Goal: Task Accomplishment & Management: Use online tool/utility

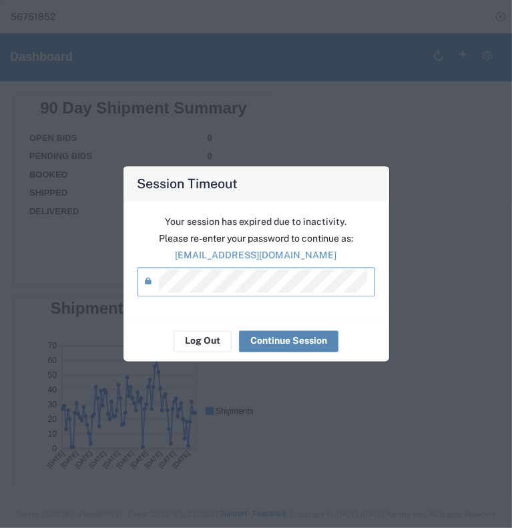
click at [255, 346] on button "Continue Session" at bounding box center [288, 340] width 99 height 21
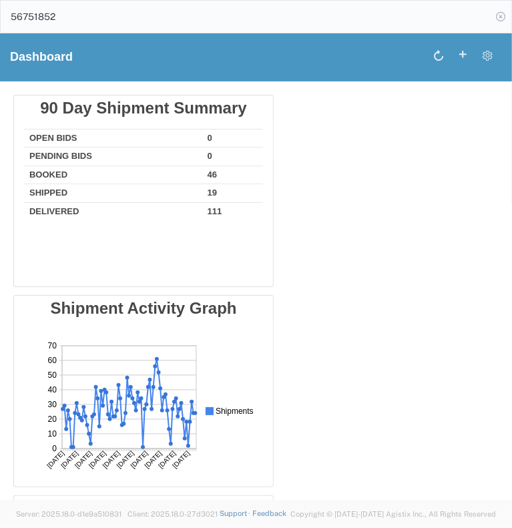
click at [494, 16] on icon at bounding box center [500, 16] width 19 height 19
click at [16, 13] on icon at bounding box center [18, 17] width 15 height 10
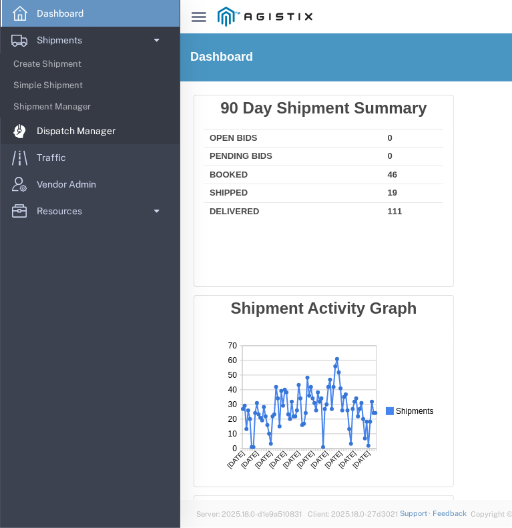
click at [58, 123] on span "Dispatch Manager" at bounding box center [81, 130] width 88 height 27
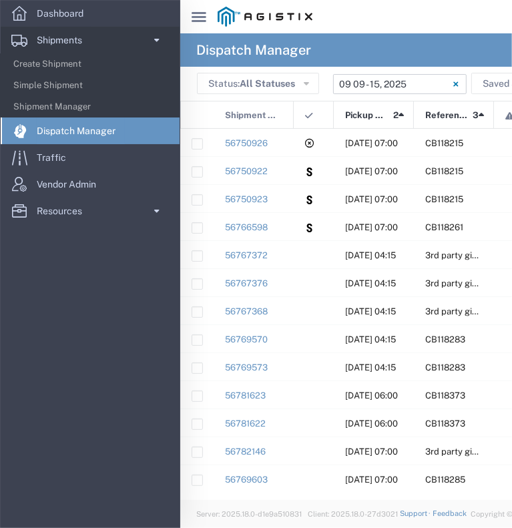
click at [366, 85] on input "[DATE] - [DATE]" at bounding box center [399, 84] width 133 height 20
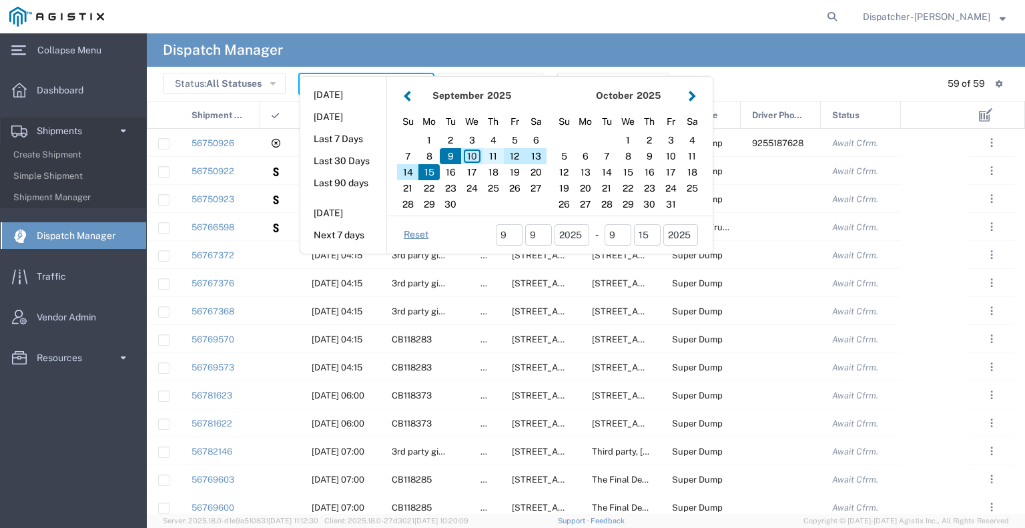
click at [491, 149] on div "11" at bounding box center [492, 156] width 21 height 16
type input "[DATE]"
type input "[DATE] - [DATE]"
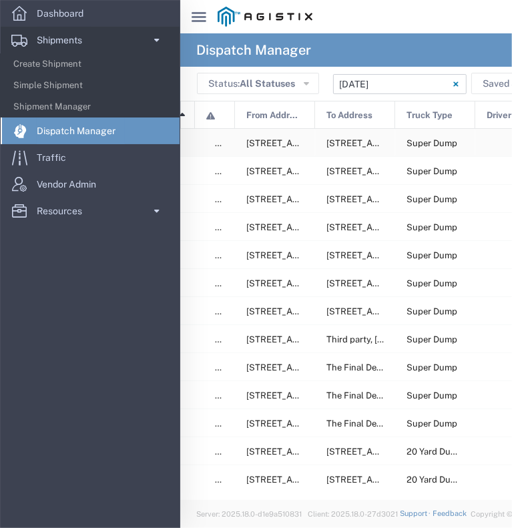
click at [486, 144] on div at bounding box center [515, 142] width 80 height 27
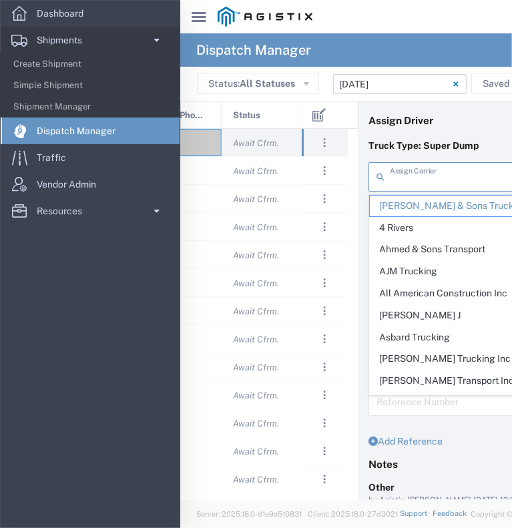
click at [194, 19] on icon "main_menu Created with Sketch." at bounding box center [199, 17] width 15 height 10
type input "[PERSON_NAME] & Sons Trucking, Inc"
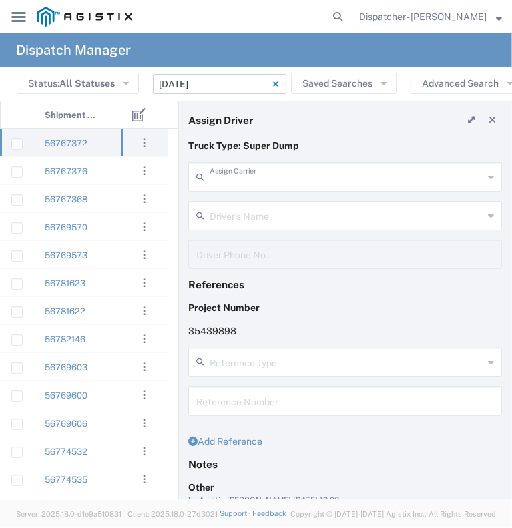
click at [256, 179] on input "text" at bounding box center [347, 175] width 274 height 23
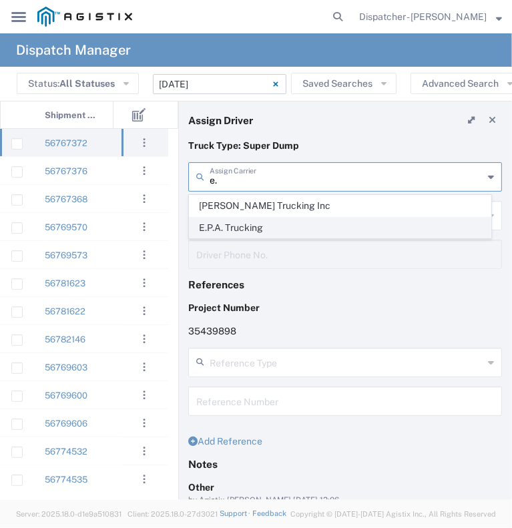
click at [232, 229] on span "E.P.A. Trucking" at bounding box center [340, 228] width 301 height 21
type input "E.P.A. Trucking"
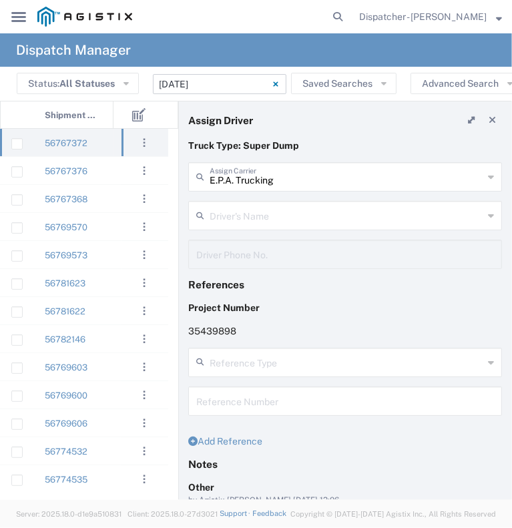
click at [232, 215] on input "text" at bounding box center [347, 214] width 274 height 23
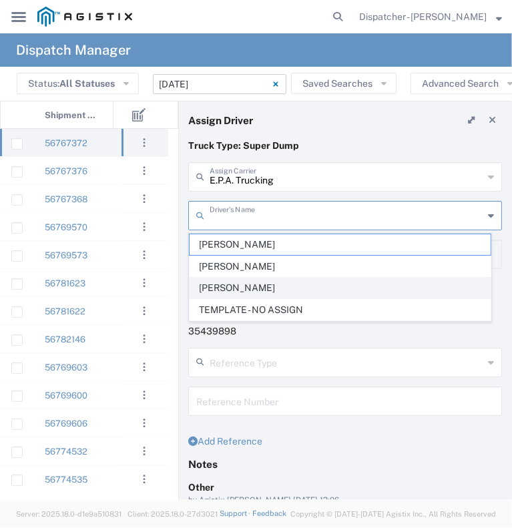
click at [245, 285] on span "[PERSON_NAME]" at bounding box center [340, 288] width 301 height 21
type input "[PERSON_NAME]"
type input "6505371145"
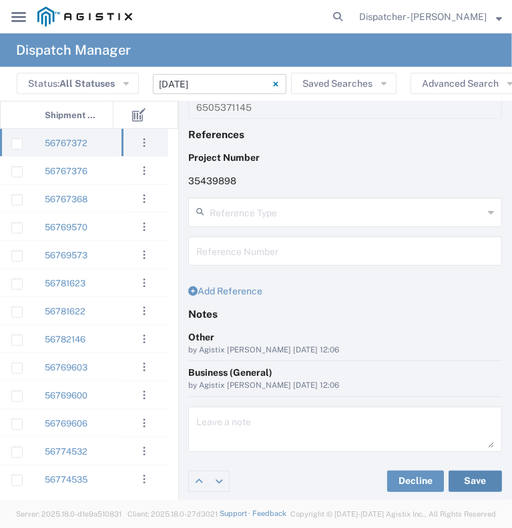
click at [472, 480] on button "Save" at bounding box center [474, 480] width 53 height 21
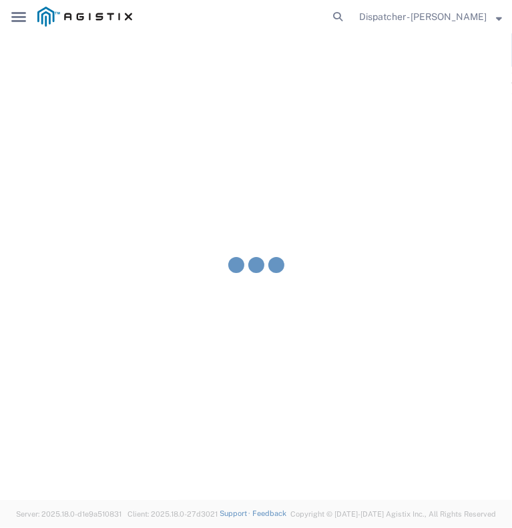
type input "[PERSON_NAME]"
type input "E.P.A. Trucking"
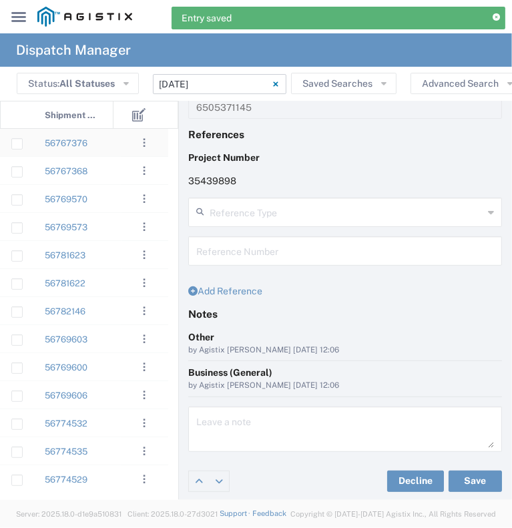
click at [107, 146] on div "56767376" at bounding box center [73, 142] width 80 height 27
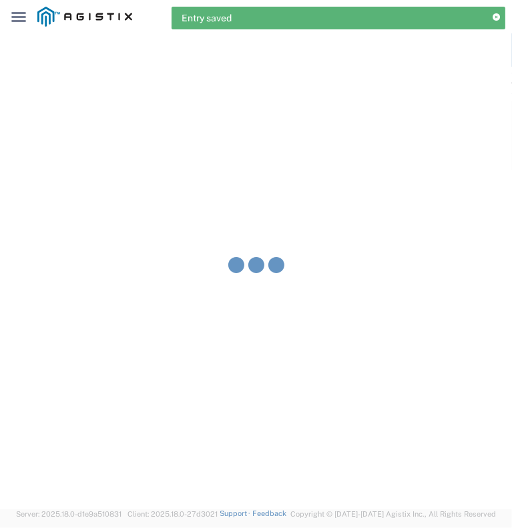
type input "[PERSON_NAME] & Sons Trucking, Inc"
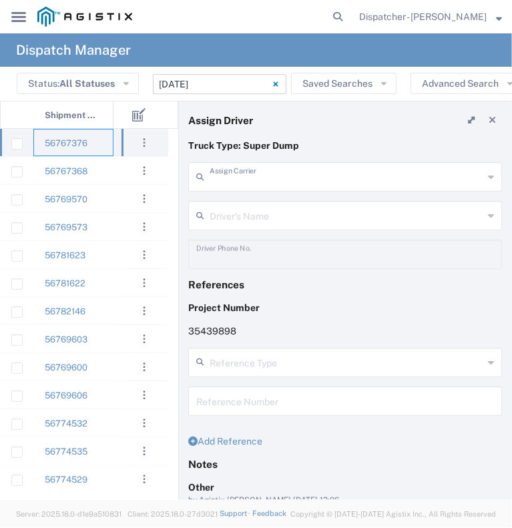
click at [224, 175] on input "text" at bounding box center [347, 175] width 274 height 23
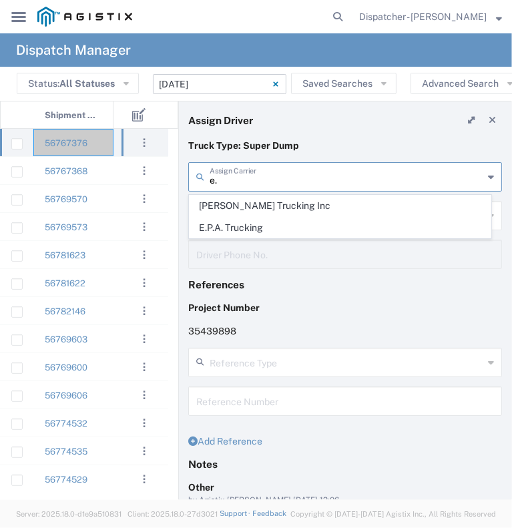
type input "e."
click at [340, 238] on div "Driver's Name [PERSON_NAME] [PERSON_NAME] [PERSON_NAME] [PERSON_NAME] [PERSON_N…" at bounding box center [345, 220] width 328 height 39
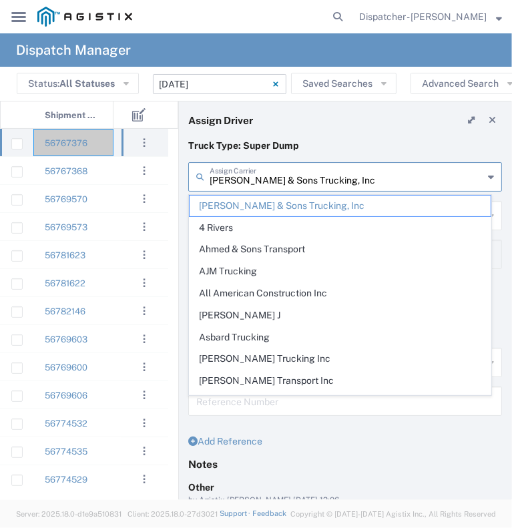
click at [304, 177] on input "[PERSON_NAME] & Sons Trucking, Inc" at bounding box center [347, 175] width 274 height 23
type input "[PERSON_NAME] & Sons Truce.king, Inc"
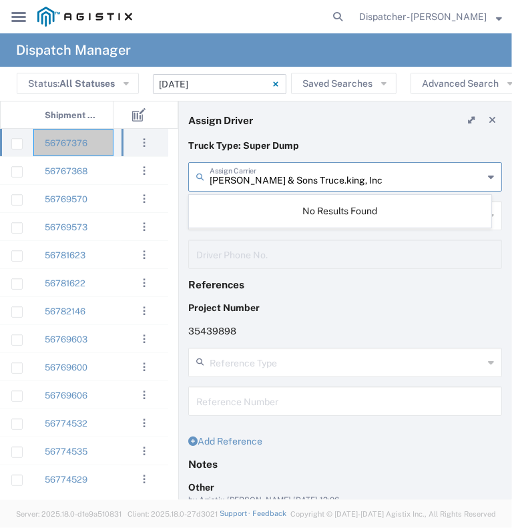
drag, startPoint x: 368, startPoint y: 181, endPoint x: 0, endPoint y: 183, distance: 368.3
click at [0, 183] on html "main_menu Created with Sketch. Collapse Menu Dashboard Shipments Create Shipmen…" at bounding box center [256, 264] width 512 height 528
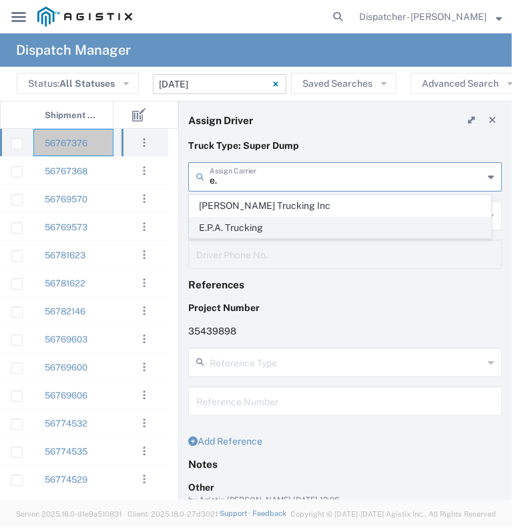
click at [256, 230] on span "E.P.A. Trucking" at bounding box center [340, 228] width 301 height 21
type input "E.P.A. Trucking"
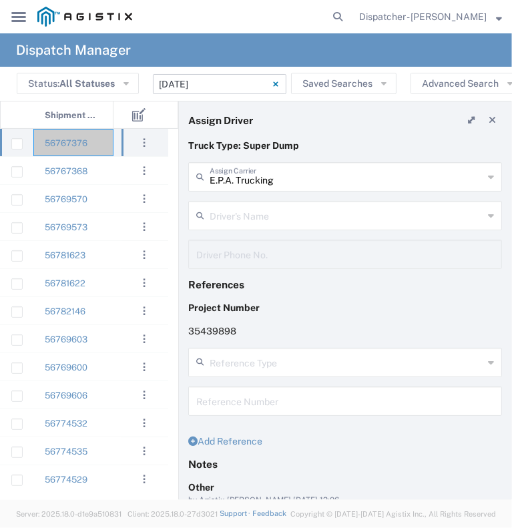
click at [260, 223] on input "text" at bounding box center [347, 214] width 274 height 23
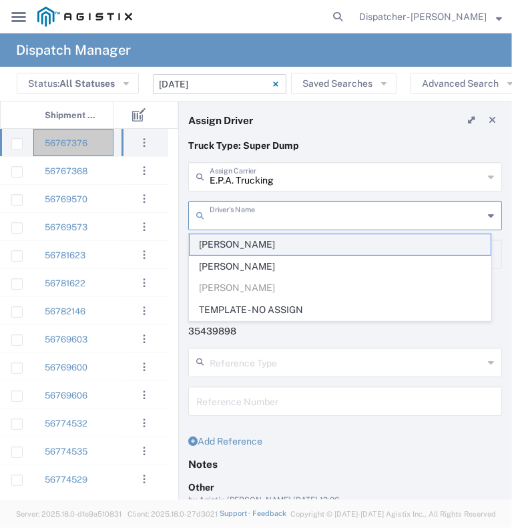
click at [255, 242] on span "[PERSON_NAME]" at bounding box center [340, 244] width 301 height 21
type input "[PERSON_NAME]"
type input "6504689024"
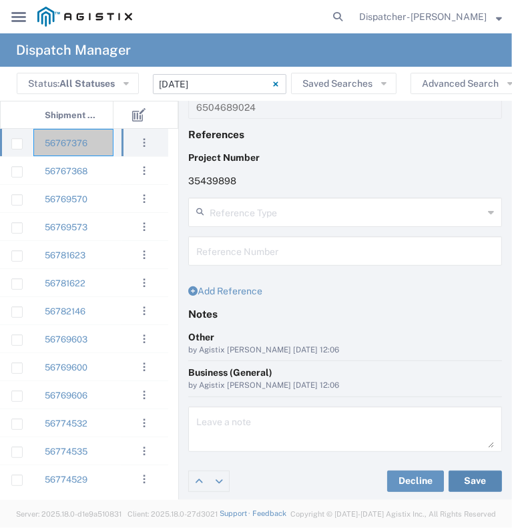
click at [462, 477] on button "Save" at bounding box center [474, 480] width 53 height 21
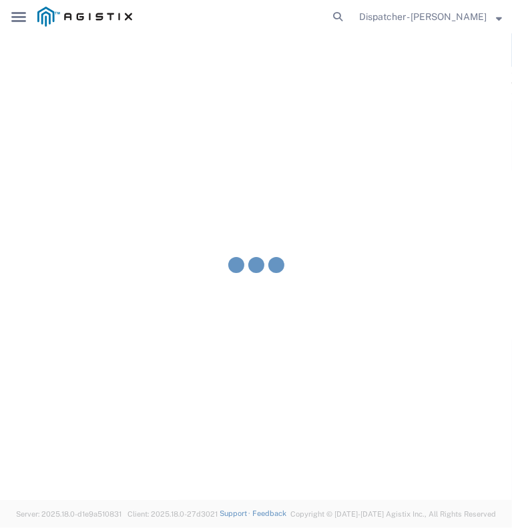
type input "[PERSON_NAME]"
type input "E.P.A. Trucking"
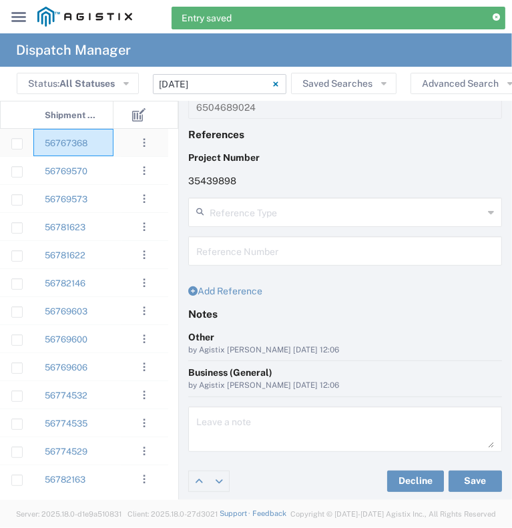
click at [109, 146] on div "56767368" at bounding box center [73, 142] width 80 height 27
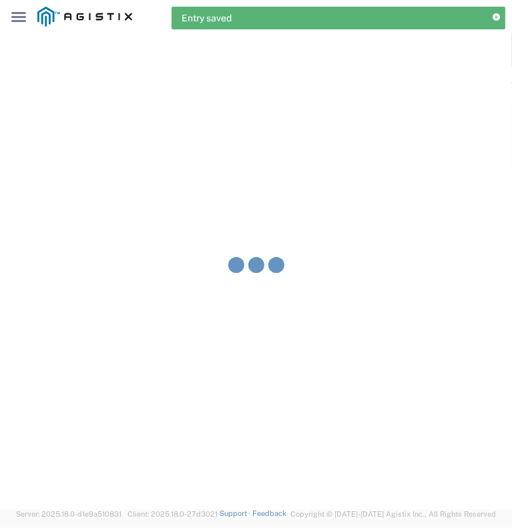
type input "[PERSON_NAME] & Sons Trucking, Inc"
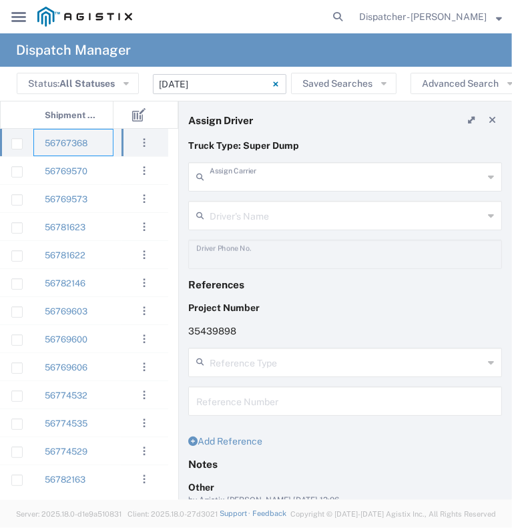
click at [264, 170] on input "text" at bounding box center [347, 175] width 274 height 23
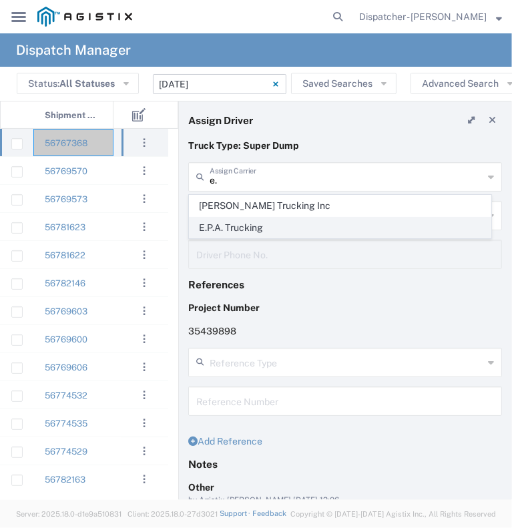
click at [257, 221] on span "E.P.A. Trucking" at bounding box center [340, 228] width 301 height 21
type input "E.P.A. Trucking"
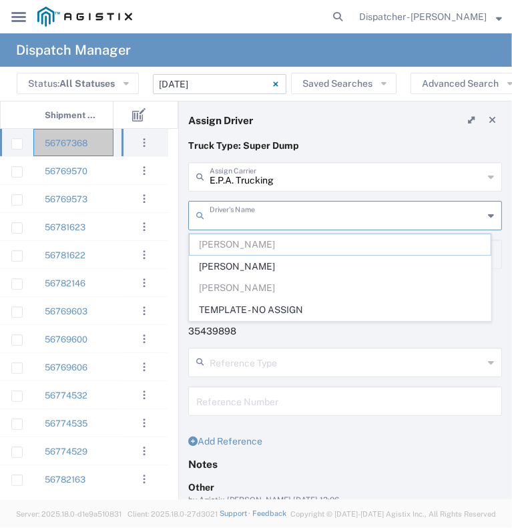
click at [246, 215] on input "text" at bounding box center [347, 214] width 274 height 23
drag, startPoint x: 257, startPoint y: 263, endPoint x: 279, endPoint y: 280, distance: 27.6
click at [257, 264] on span "[PERSON_NAME]" at bounding box center [340, 266] width 301 height 21
type input "[PERSON_NAME]"
type input "[PHONE_NUMBER]"
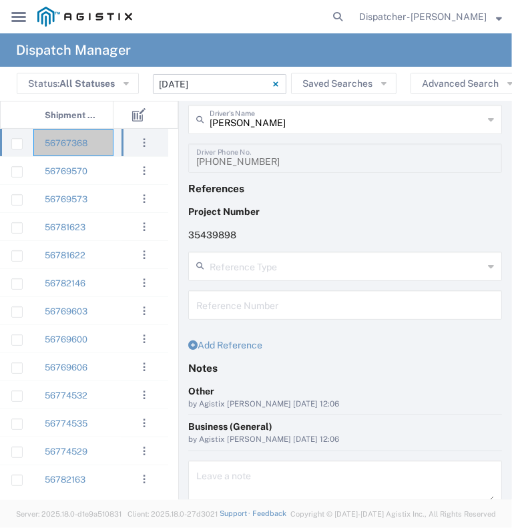
scroll to position [150, 0]
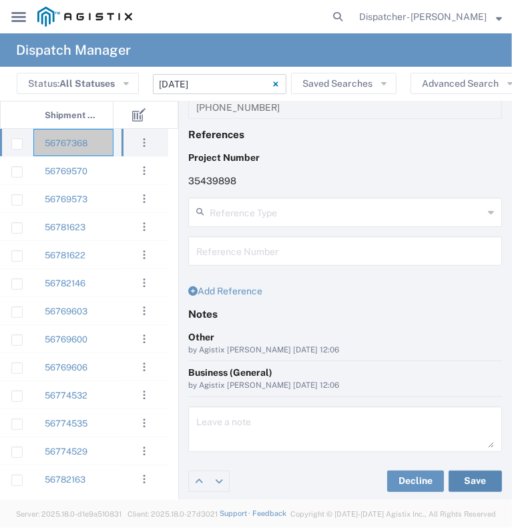
click at [463, 482] on button "Save" at bounding box center [474, 480] width 53 height 21
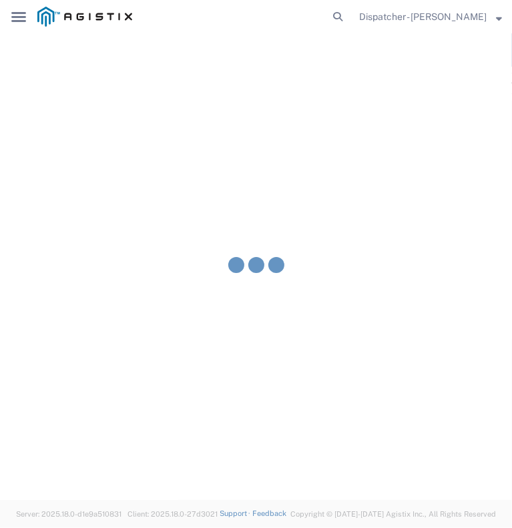
type input "[PERSON_NAME]"
type input "E.P.A. Trucking"
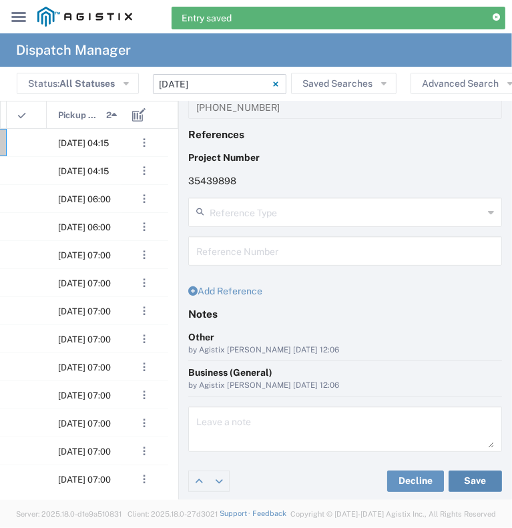
scroll to position [0, 215]
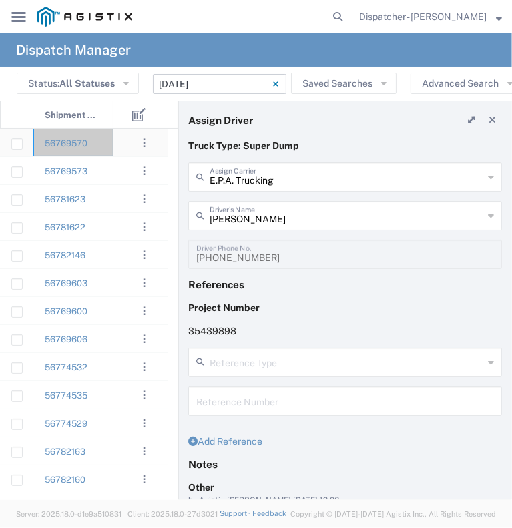
click at [121, 145] on div ". . . Decline Assign" at bounding box center [144, 142] width 47 height 27
click at [101, 149] on div "56769570" at bounding box center [73, 142] width 80 height 27
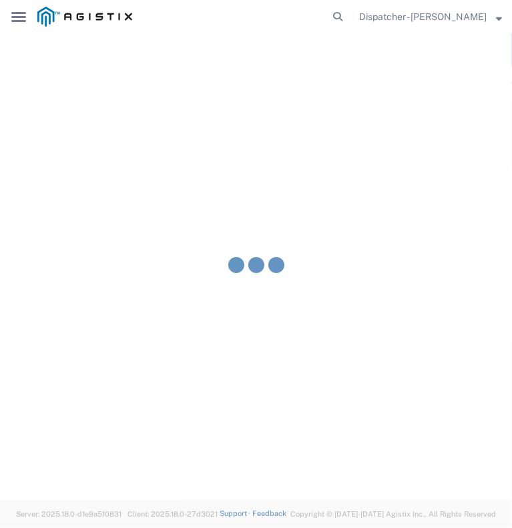
type input "[PERSON_NAME] & Sons Trucking, Inc"
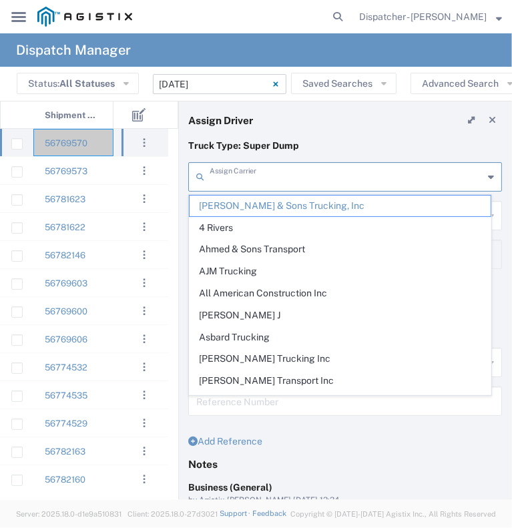
click at [286, 178] on input "text" at bounding box center [347, 175] width 274 height 23
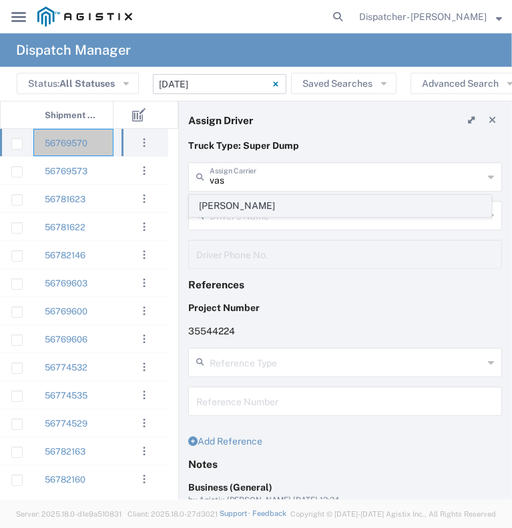
click at [274, 202] on span "[PERSON_NAME]" at bounding box center [340, 206] width 301 height 21
type input "[PERSON_NAME]"
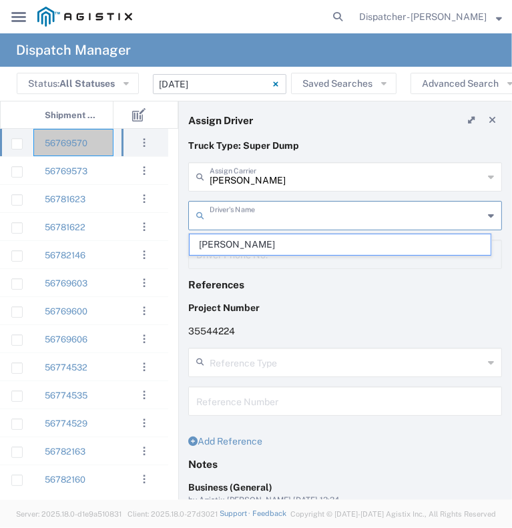
click at [266, 220] on input "text" at bounding box center [347, 214] width 274 height 23
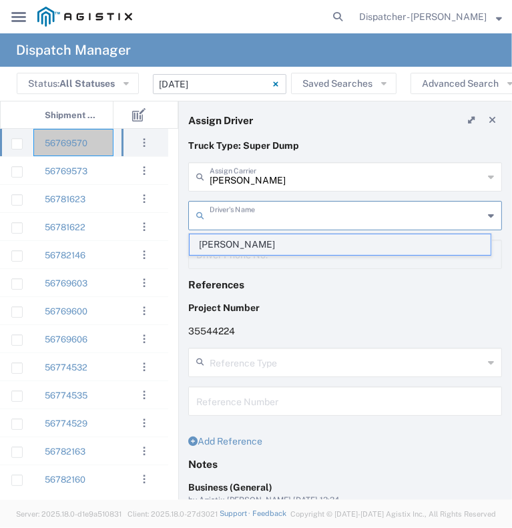
click at [267, 242] on span "[PERSON_NAME]" at bounding box center [340, 244] width 301 height 21
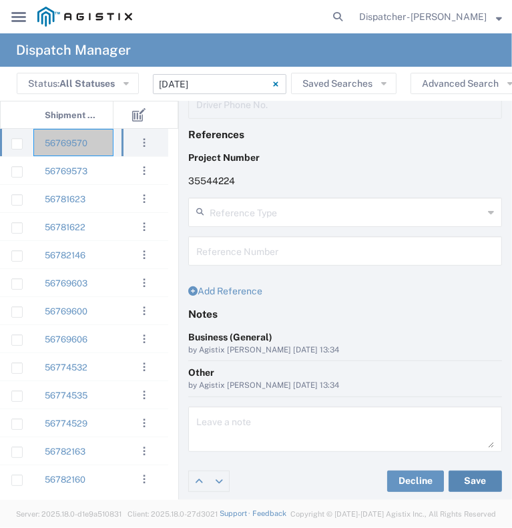
click at [472, 474] on button "Save" at bounding box center [474, 480] width 53 height 21
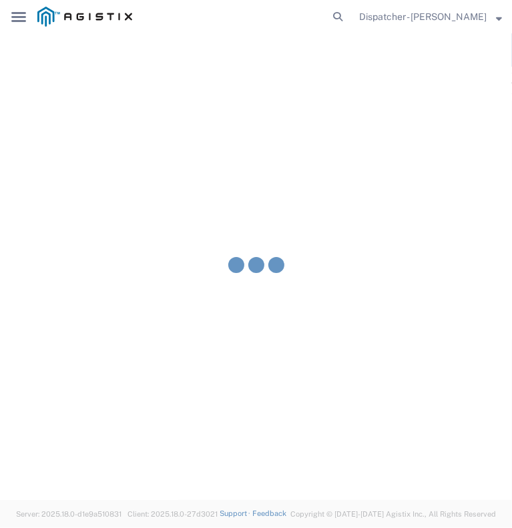
type input "[PERSON_NAME]"
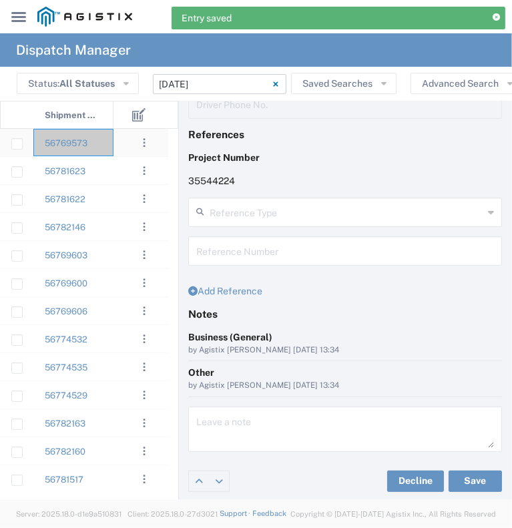
click at [107, 145] on div "56769573" at bounding box center [73, 142] width 80 height 27
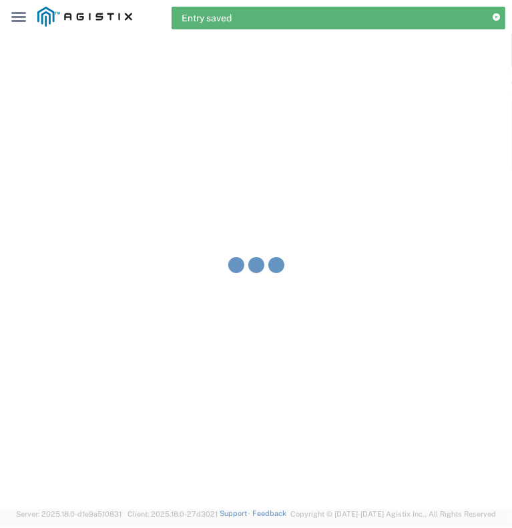
type input "[PERSON_NAME] & Sons Trucking, Inc"
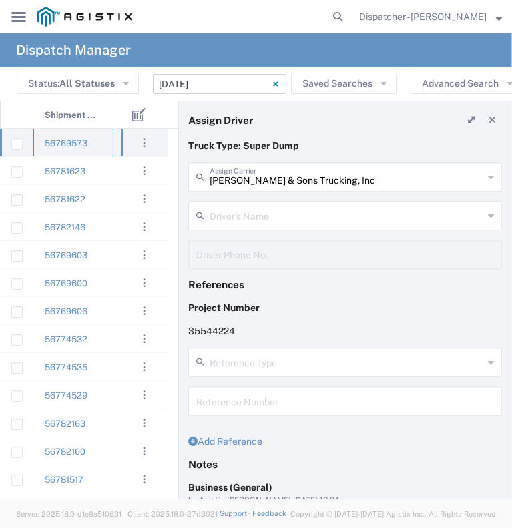
click at [256, 217] on input "text" at bounding box center [347, 214] width 274 height 23
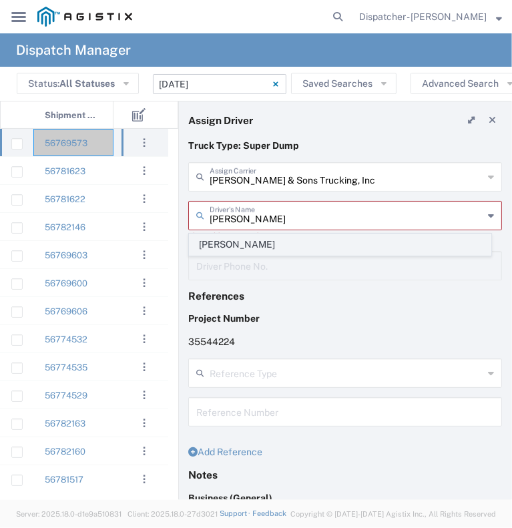
click at [262, 240] on span "[PERSON_NAME]" at bounding box center [340, 244] width 301 height 21
type input "[PERSON_NAME]"
type input "2096295517"
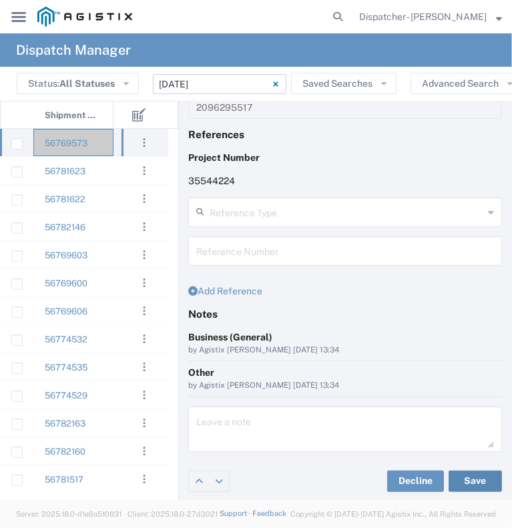
click at [469, 472] on button "Save" at bounding box center [474, 480] width 53 height 21
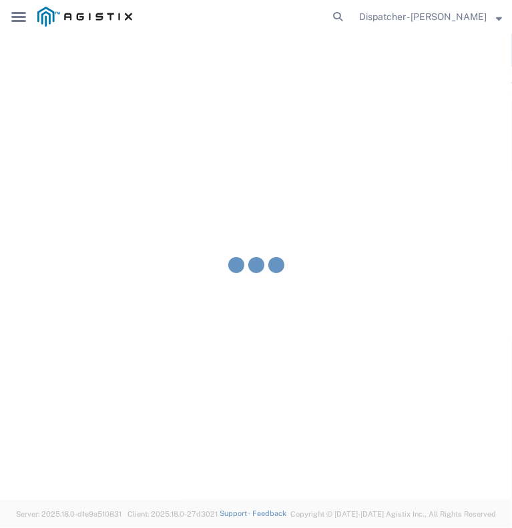
type input "[PERSON_NAME]"
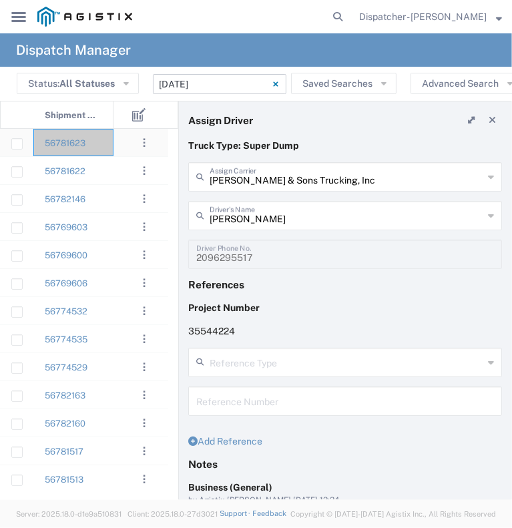
click at [111, 148] on div "56781623" at bounding box center [73, 142] width 80 height 27
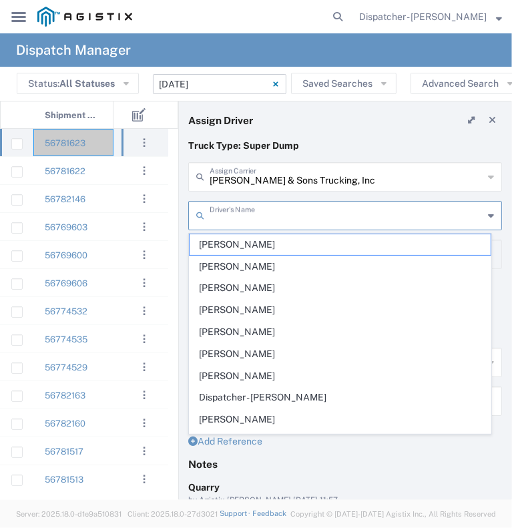
click at [314, 216] on input "text" at bounding box center [347, 214] width 274 height 23
click at [304, 165] on input "text" at bounding box center [347, 175] width 274 height 23
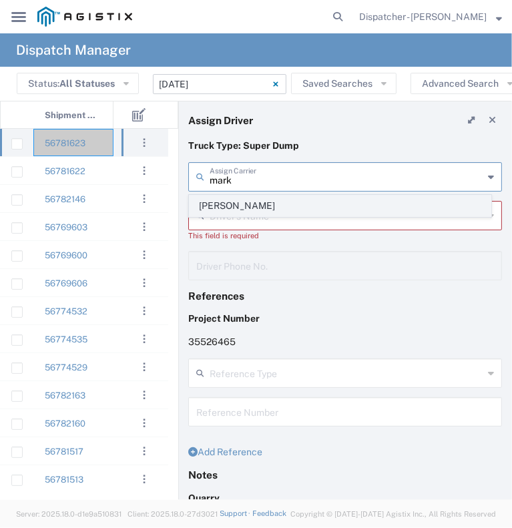
click at [307, 203] on span "[PERSON_NAME]" at bounding box center [340, 206] width 301 height 21
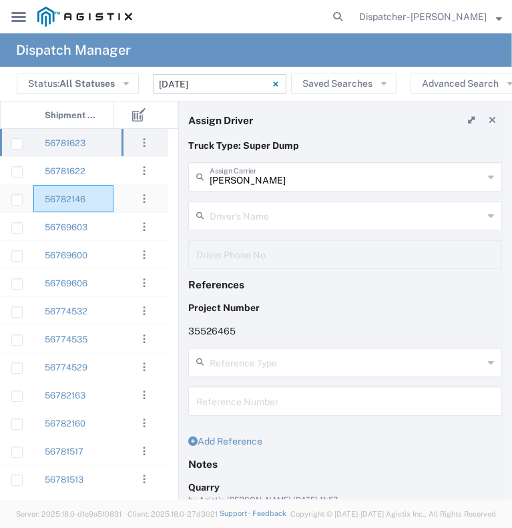
click at [101, 202] on div "56782146" at bounding box center [73, 198] width 80 height 27
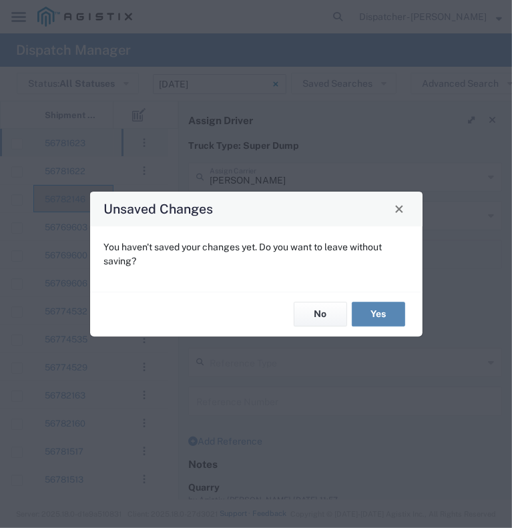
click at [379, 322] on button "Yes" at bounding box center [378, 314] width 53 height 25
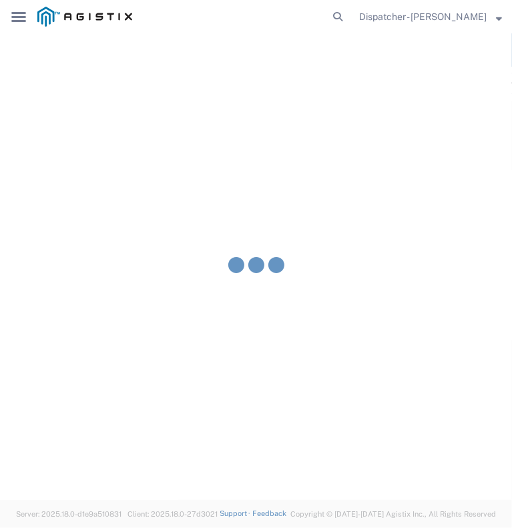
type input "[PERSON_NAME] & Sons Trucking, Inc"
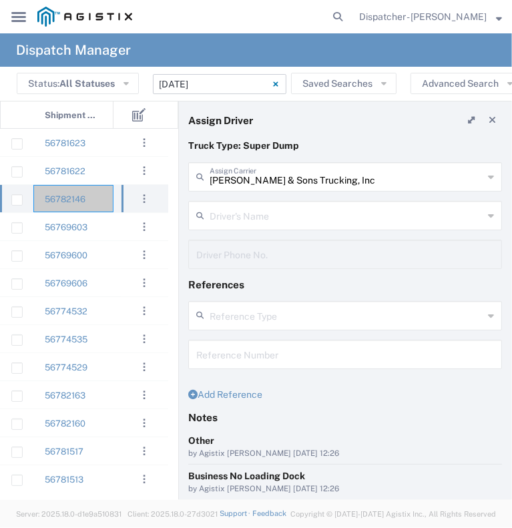
click at [258, 212] on input "text" at bounding box center [347, 214] width 274 height 23
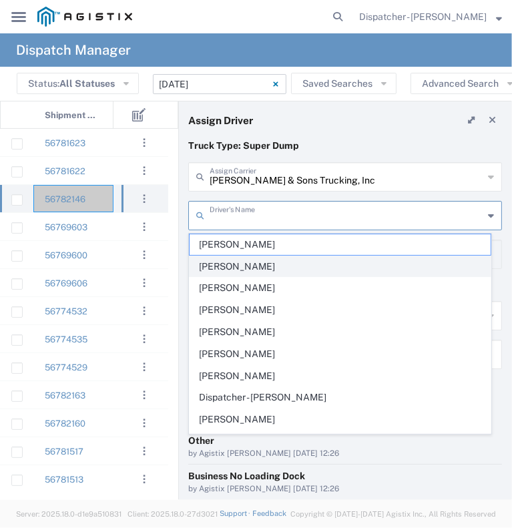
click at [240, 264] on span "[PERSON_NAME]" at bounding box center [340, 266] width 301 height 21
type input "[PERSON_NAME]"
type input "5106059971"
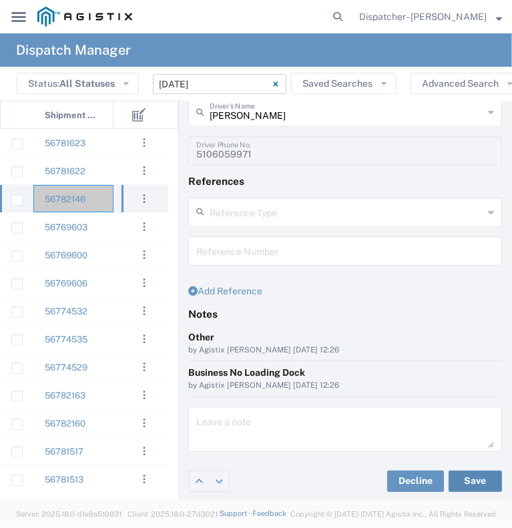
click at [452, 478] on button "Save" at bounding box center [474, 480] width 53 height 21
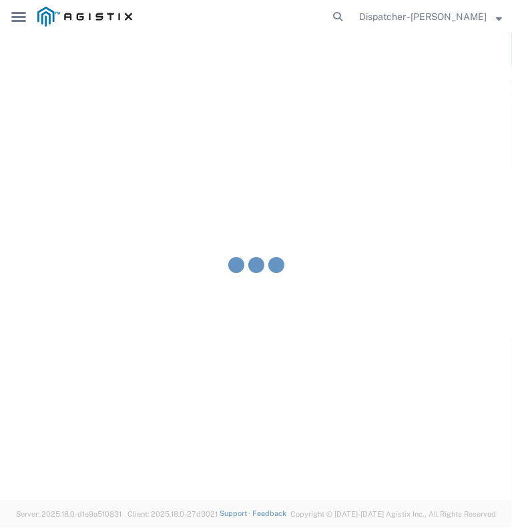
type input "[PERSON_NAME]"
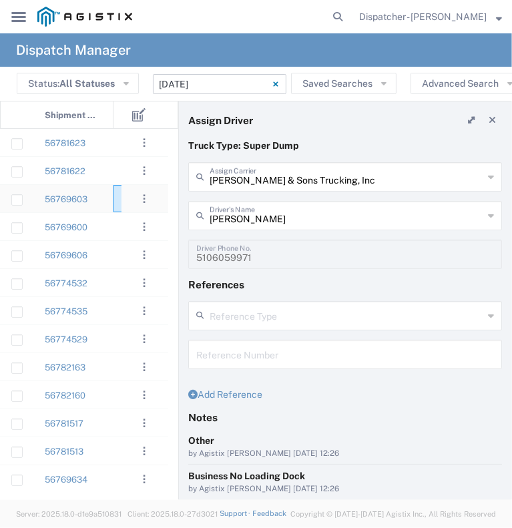
click at [113, 211] on div at bounding box center [133, 198] width 40 height 27
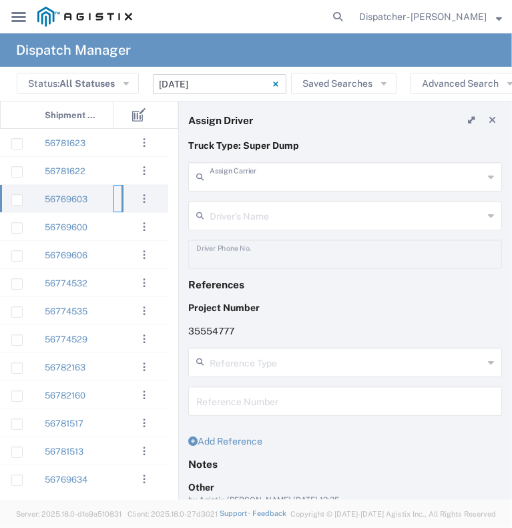
click at [241, 173] on input "text" at bounding box center [347, 175] width 274 height 23
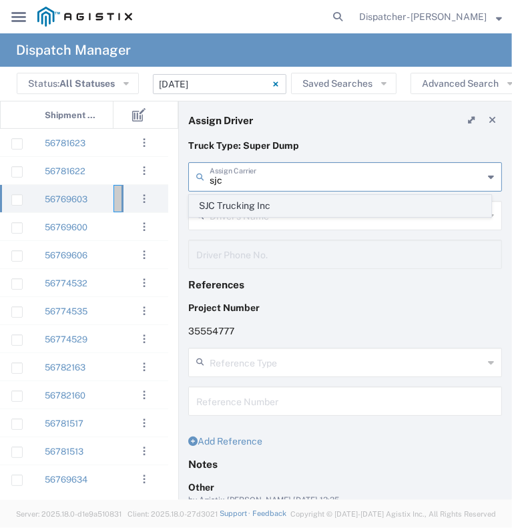
click at [240, 201] on span "SJC Trucking Inc" at bounding box center [340, 206] width 301 height 21
type input "SJC Trucking Inc"
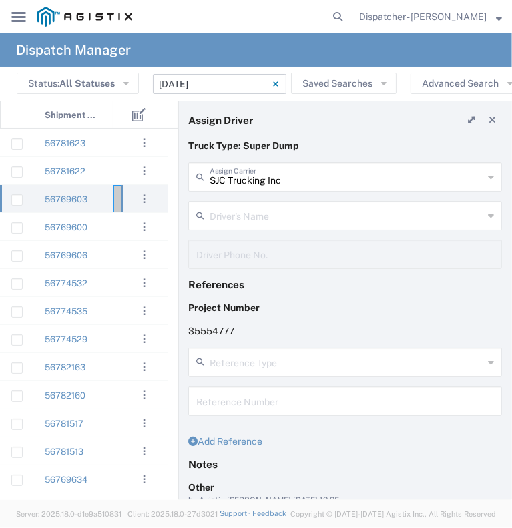
click at [240, 201] on div "Driver's Name" at bounding box center [345, 215] width 314 height 29
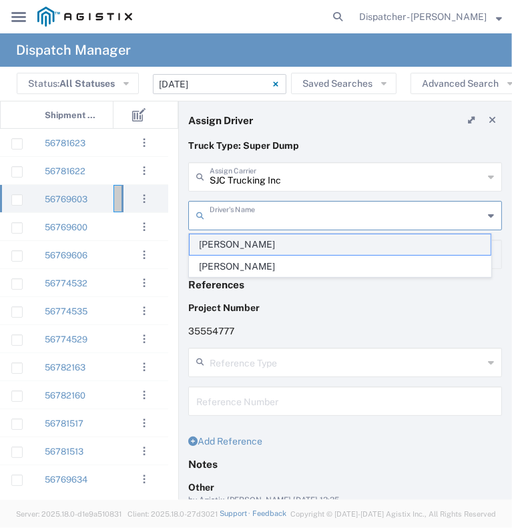
click at [245, 248] on span "[PERSON_NAME]" at bounding box center [340, 244] width 301 height 21
type input "[PERSON_NAME]"
type input "9255187628"
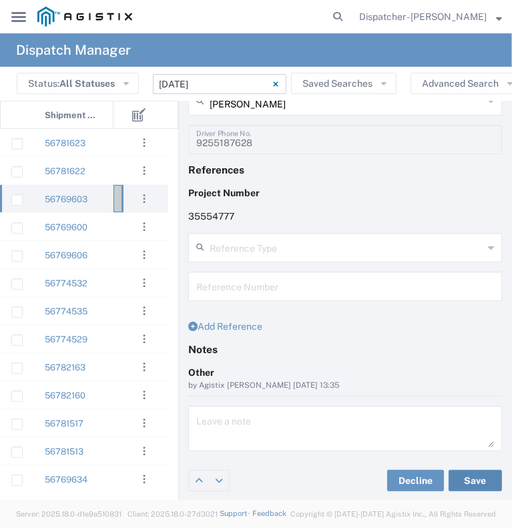
click at [462, 485] on button "Save" at bounding box center [474, 480] width 53 height 21
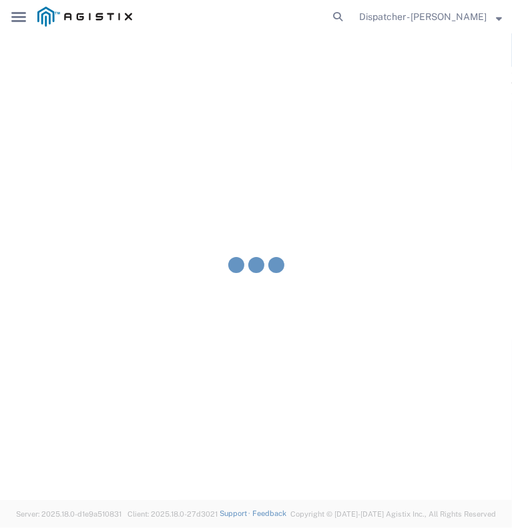
type input "[PERSON_NAME]"
type input "SJC Trucking Inc"
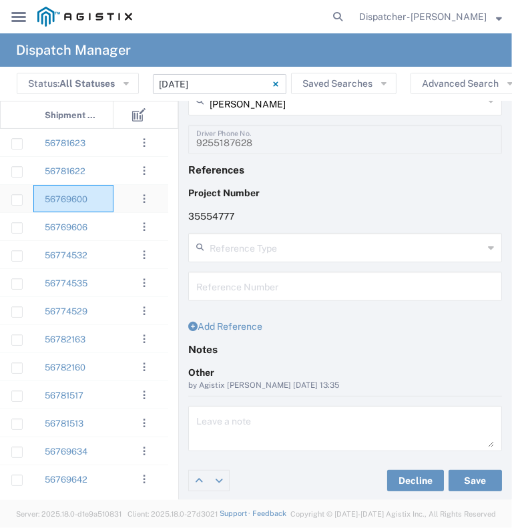
click at [111, 205] on div "56769600" at bounding box center [73, 198] width 80 height 27
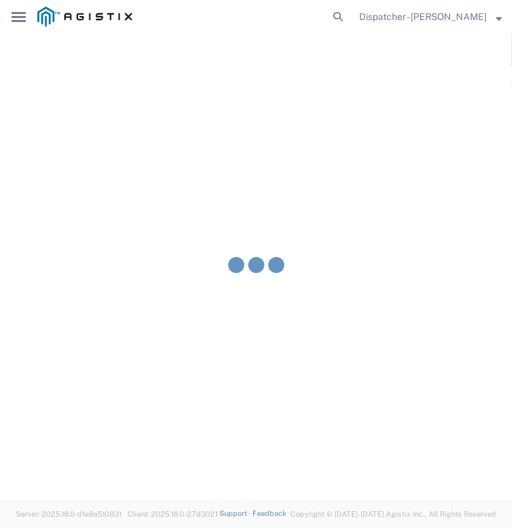
type input "[PERSON_NAME] & Sons Trucking, Inc"
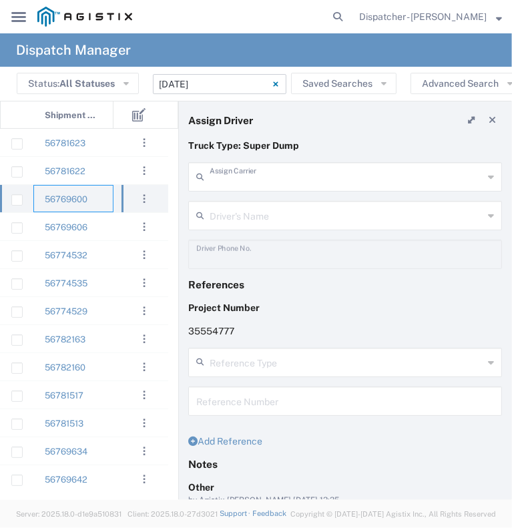
click at [235, 178] on input "text" at bounding box center [347, 175] width 274 height 23
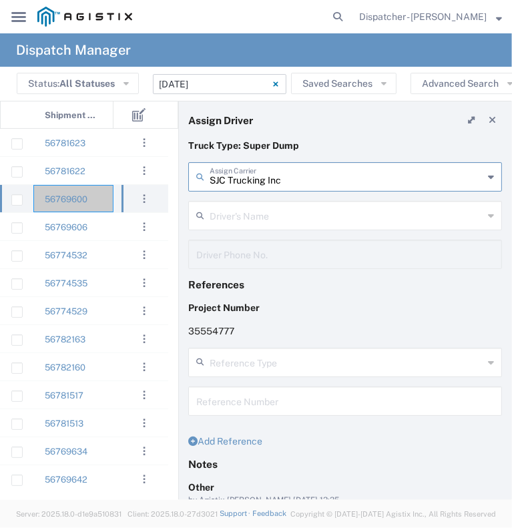
type input "SJC Trucking Inc"
click at [256, 217] on input "text" at bounding box center [347, 214] width 274 height 23
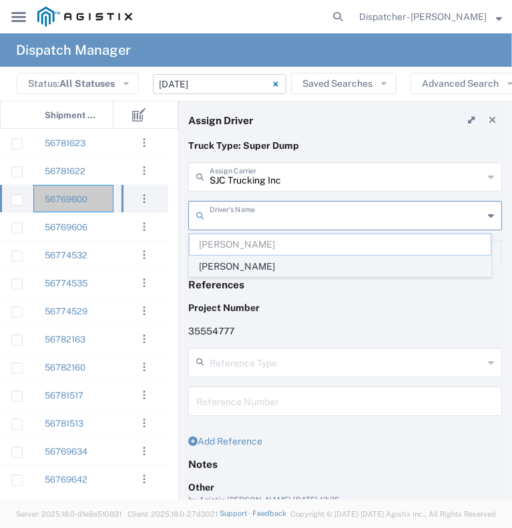
click at [256, 260] on span "[PERSON_NAME]" at bounding box center [340, 266] width 301 height 21
type input "[PERSON_NAME]"
type input "9255187628"
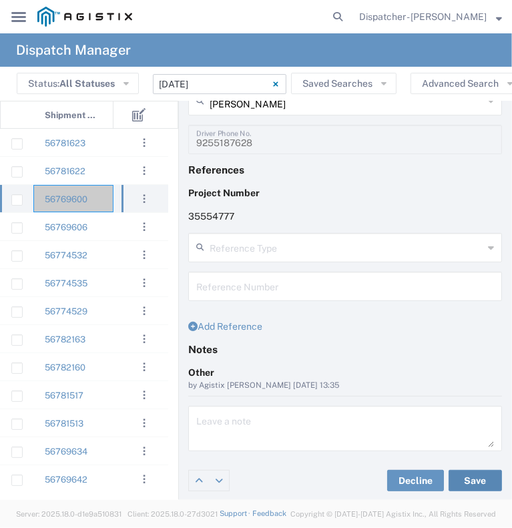
click at [466, 483] on button "Save" at bounding box center [474, 480] width 53 height 21
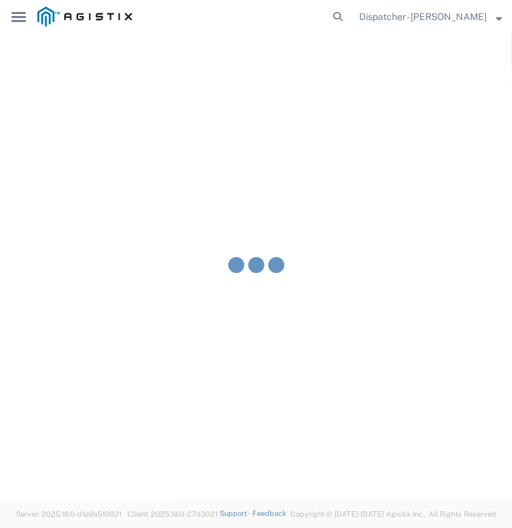
type input "[PERSON_NAME]"
type input "SJC Trucking Inc"
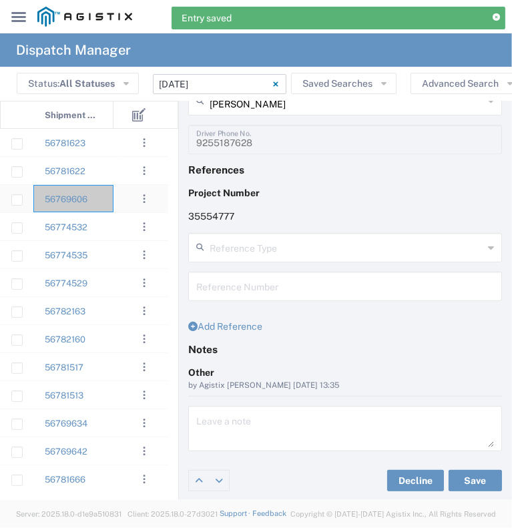
click at [100, 208] on div "56769606" at bounding box center [73, 198] width 80 height 27
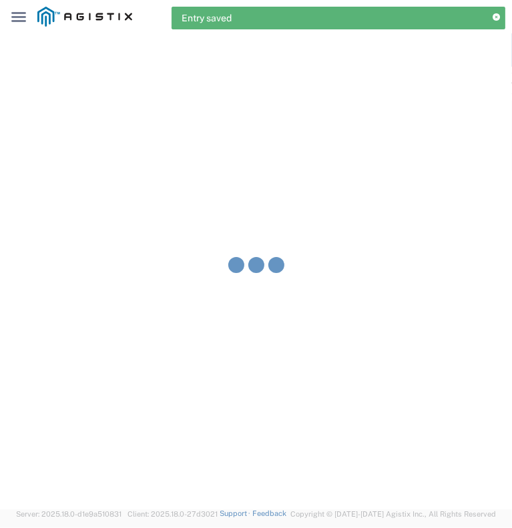
type input "[PERSON_NAME] & Sons Trucking, Inc"
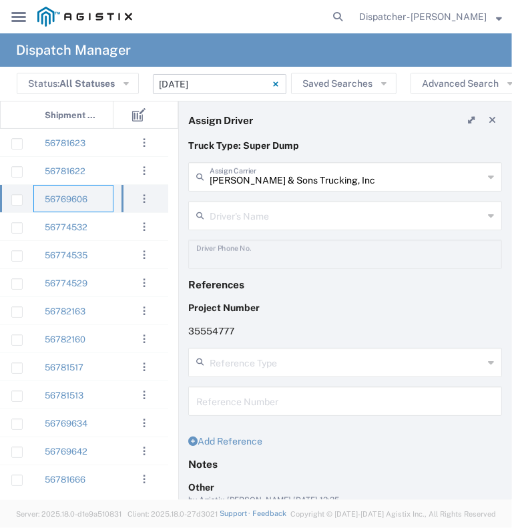
click at [232, 218] on input "text" at bounding box center [347, 214] width 274 height 23
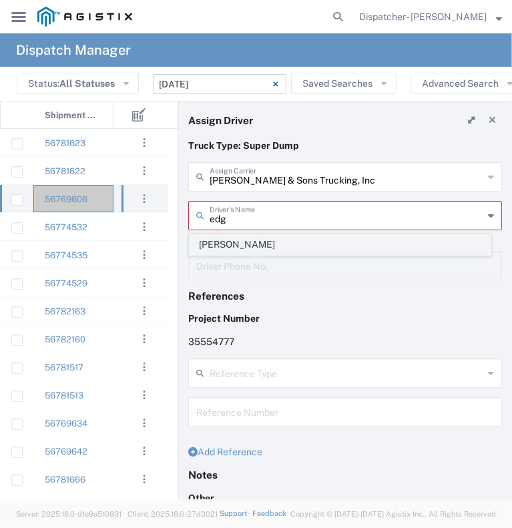
click at [263, 248] on span "[PERSON_NAME]" at bounding box center [340, 244] width 301 height 21
type input "[PERSON_NAME]"
type input "[PHONE_NUMBER]"
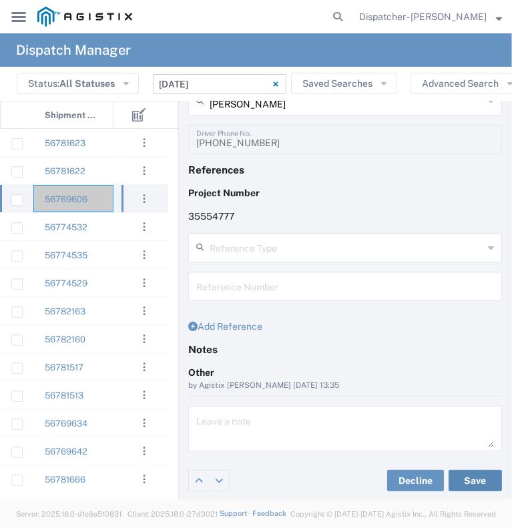
click at [471, 476] on button "Save" at bounding box center [474, 480] width 53 height 21
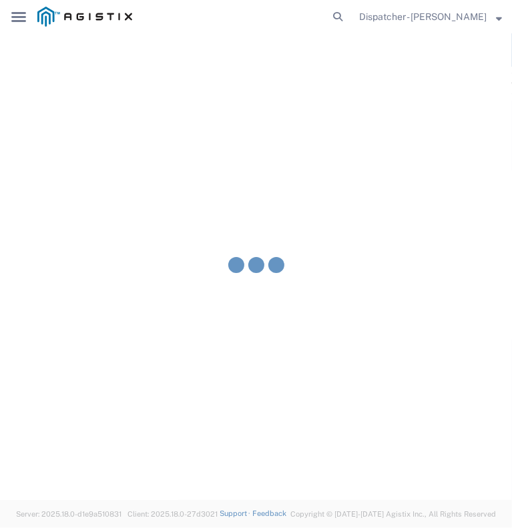
type input "[PERSON_NAME]"
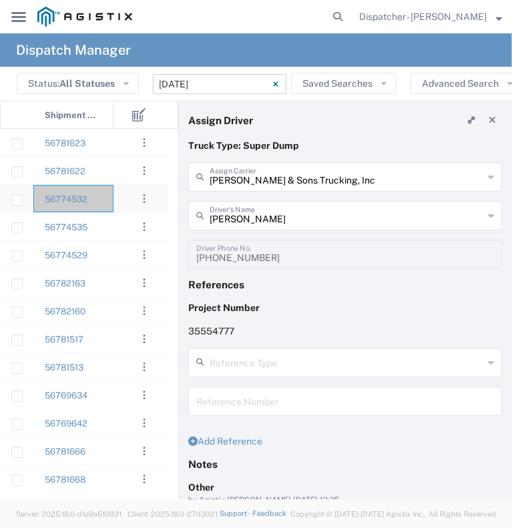
click at [115, 193] on div at bounding box center [133, 198] width 40 height 27
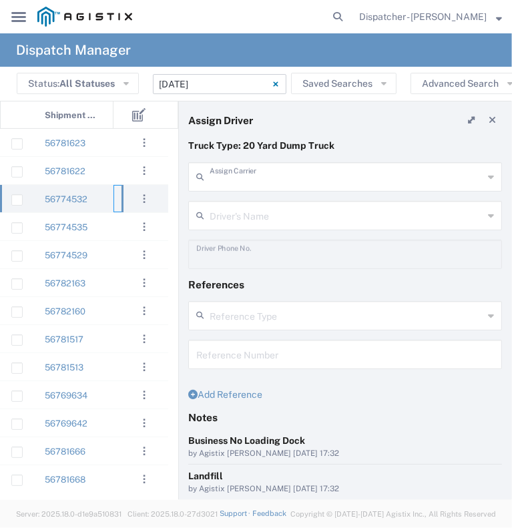
click at [270, 167] on input "text" at bounding box center [347, 175] width 274 height 23
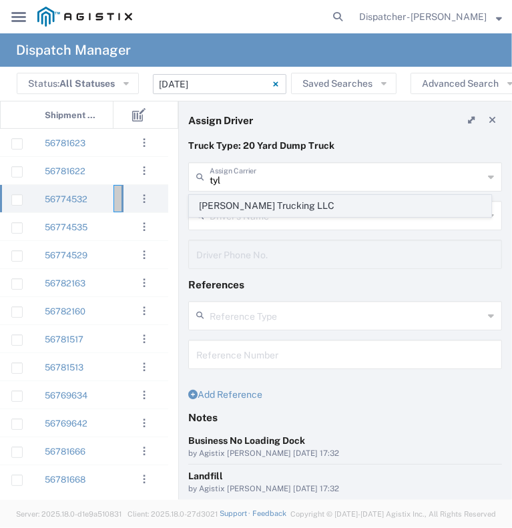
click at [269, 208] on span "[PERSON_NAME] Trucking LLC" at bounding box center [340, 206] width 301 height 21
type input "[PERSON_NAME] Trucking LLC"
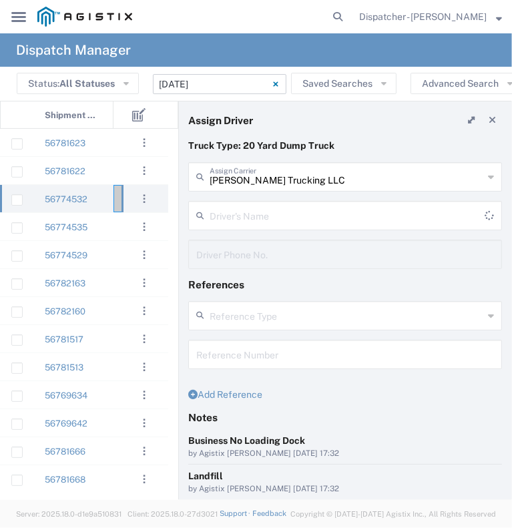
click at [269, 208] on input "text" at bounding box center [347, 214] width 275 height 23
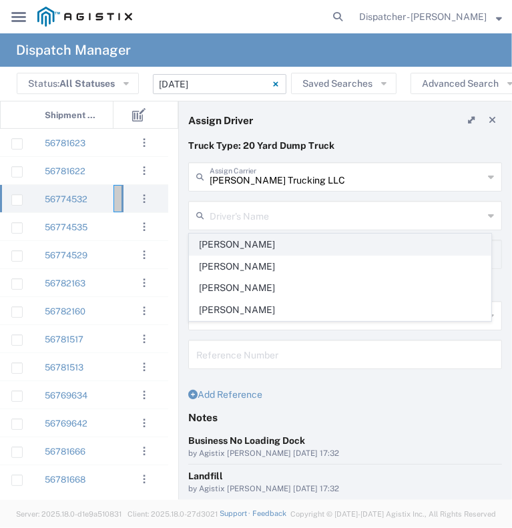
click at [267, 240] on span "[PERSON_NAME]" at bounding box center [340, 244] width 301 height 21
type input "[PERSON_NAME]"
type input "5308707576"
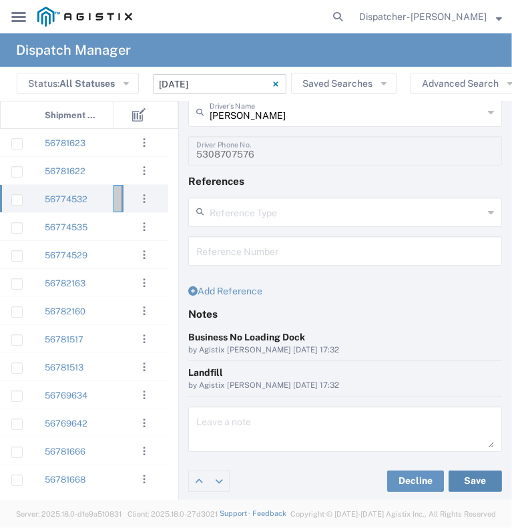
click at [448, 480] on button "Save" at bounding box center [474, 480] width 53 height 21
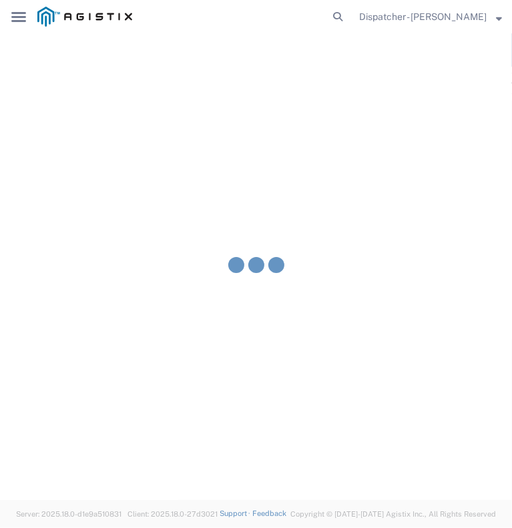
type input "[PERSON_NAME]"
type input "[PERSON_NAME] Trucking LLC"
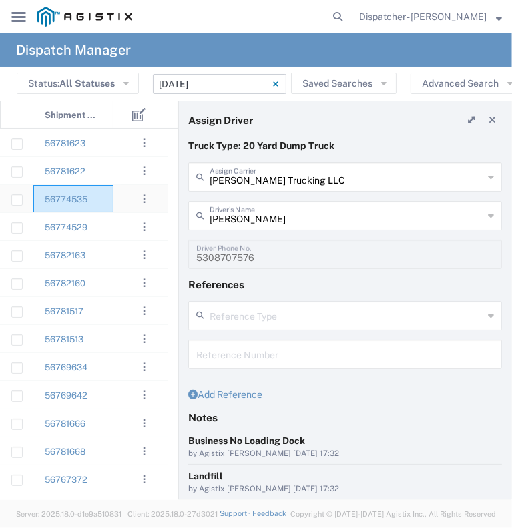
click at [107, 204] on div "56774535" at bounding box center [73, 198] width 80 height 27
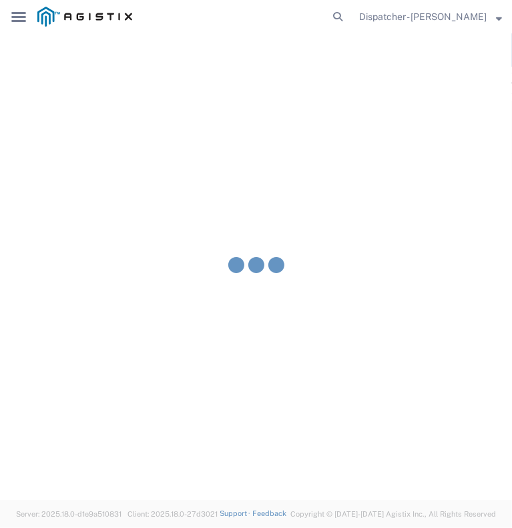
type input "[PERSON_NAME] & Sons Trucking, Inc"
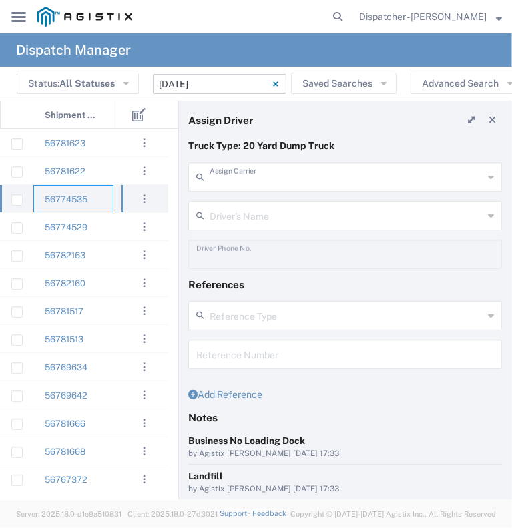
click at [274, 178] on input "text" at bounding box center [347, 175] width 274 height 23
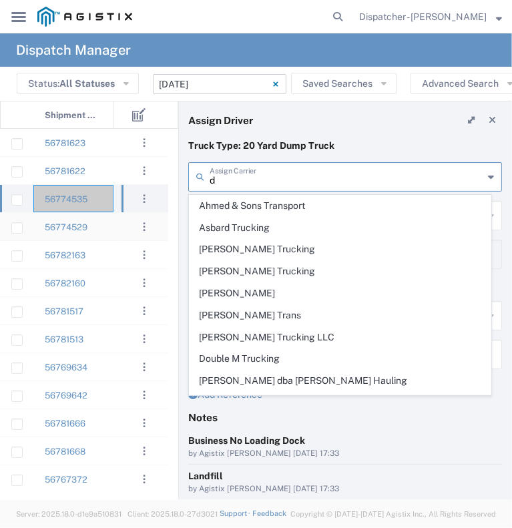
type input "d"
click at [115, 229] on div at bounding box center [133, 226] width 40 height 27
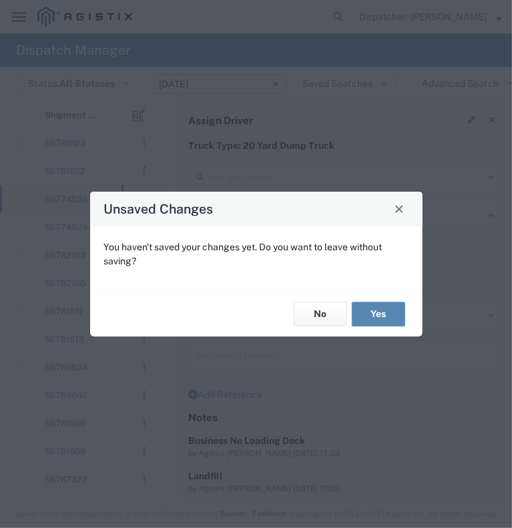
click at [380, 312] on button "Yes" at bounding box center [378, 314] width 53 height 25
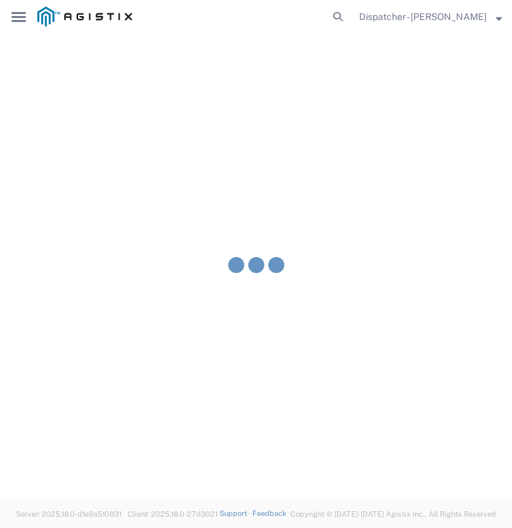
type input "[PERSON_NAME] & Sons Trucking, Inc"
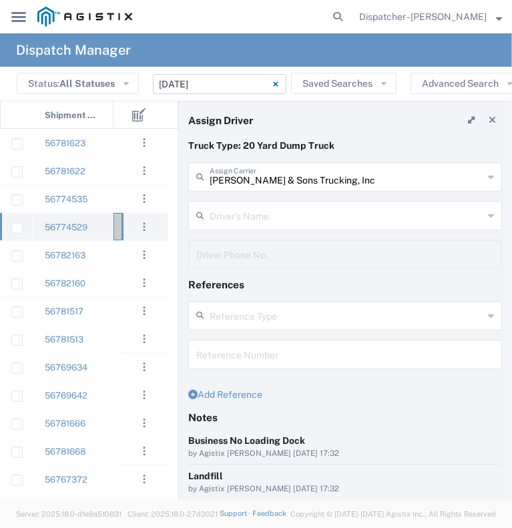
click at [111, 228] on div "56774529" at bounding box center [73, 226] width 80 height 27
click at [210, 216] on input "text" at bounding box center [347, 214] width 274 height 23
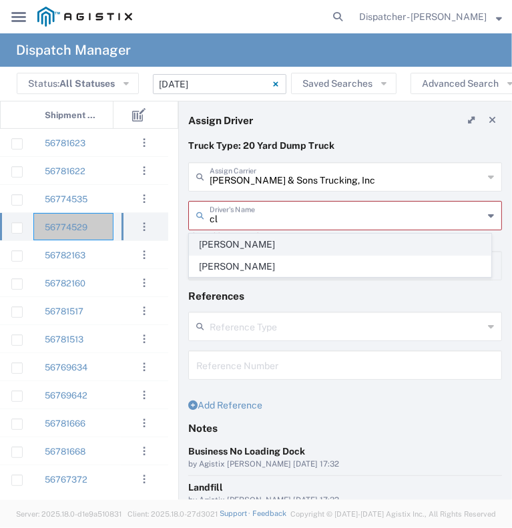
click at [224, 249] on span "[PERSON_NAME]" at bounding box center [340, 244] width 301 height 21
type input "[PERSON_NAME]"
type input "9258126210"
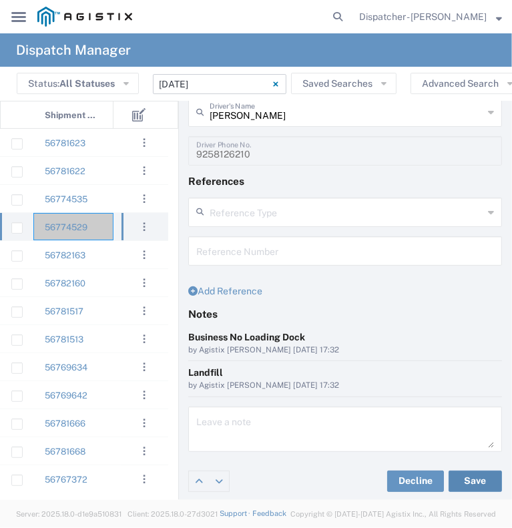
click at [450, 480] on button "Save" at bounding box center [474, 480] width 53 height 21
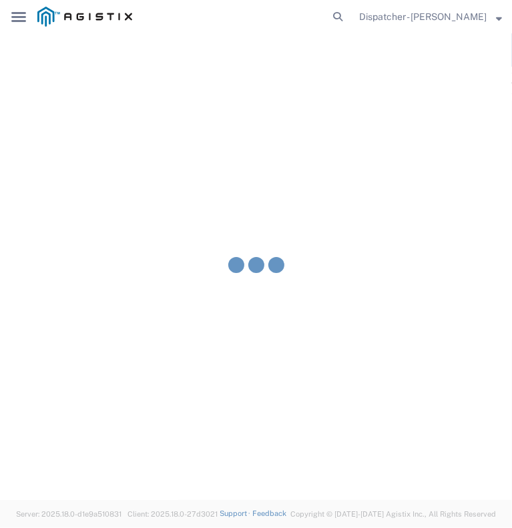
type input "[PERSON_NAME]"
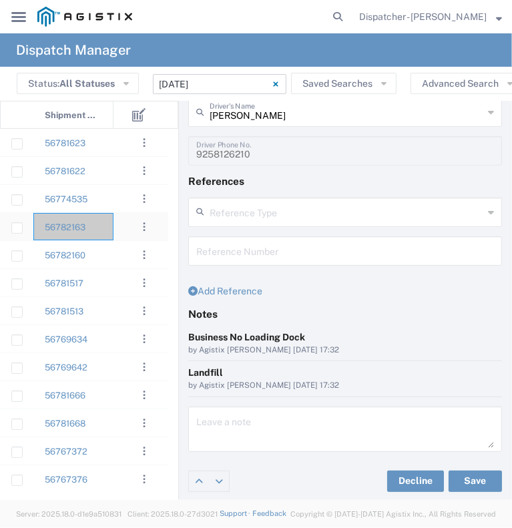
click at [118, 230] on div at bounding box center [133, 226] width 40 height 27
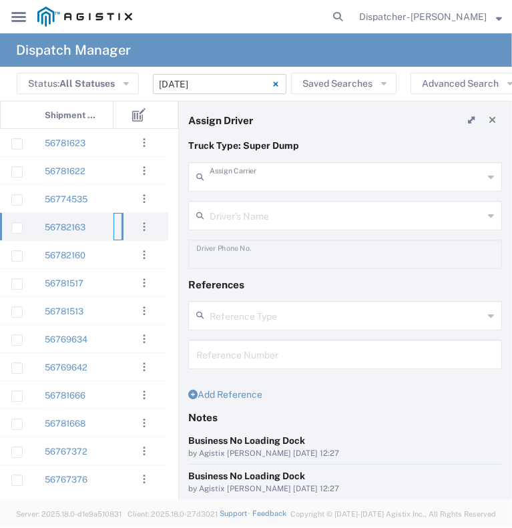
click at [221, 178] on input "text" at bounding box center [347, 175] width 274 height 23
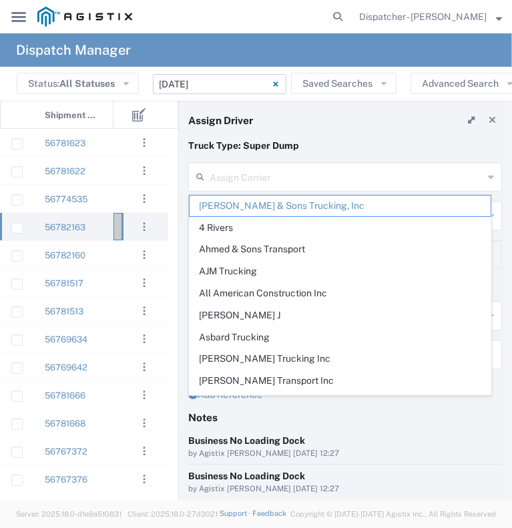
click at [235, 179] on input "text" at bounding box center [347, 175] width 274 height 23
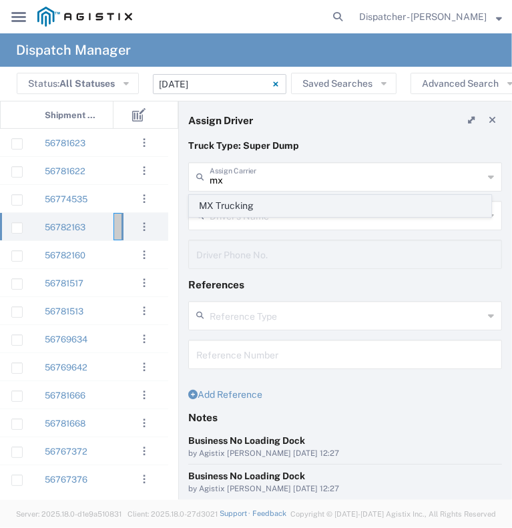
click at [252, 214] on span "MX Trucking" at bounding box center [340, 206] width 301 height 21
type input "MX Trucking"
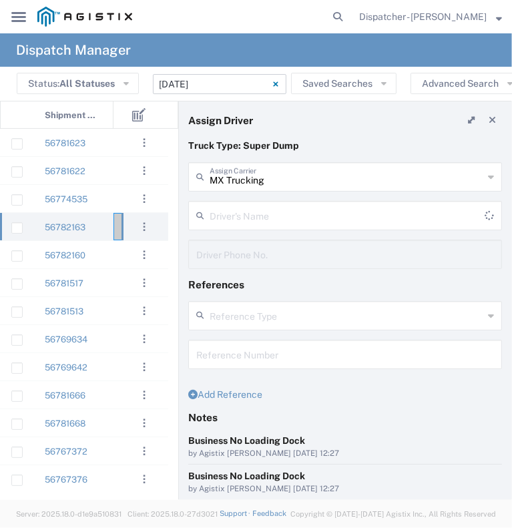
click at [252, 214] on input "text" at bounding box center [347, 214] width 275 height 23
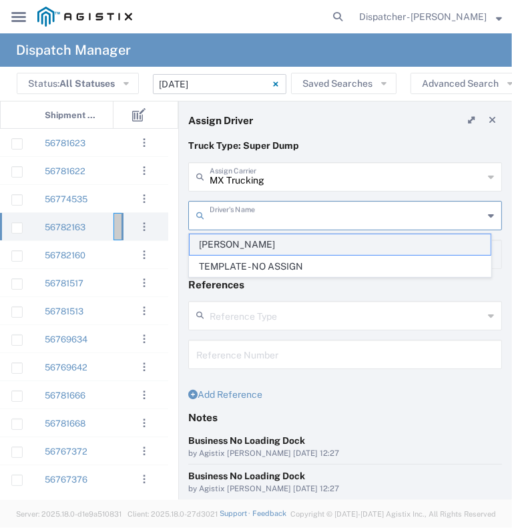
click at [258, 242] on span "[PERSON_NAME]" at bounding box center [340, 244] width 301 height 21
type input "[PERSON_NAME]"
type input "[PHONE_NUMBER]"
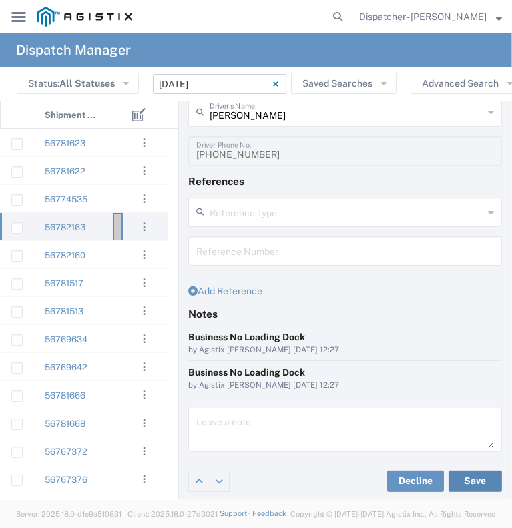
click at [489, 477] on button "Save" at bounding box center [474, 480] width 53 height 21
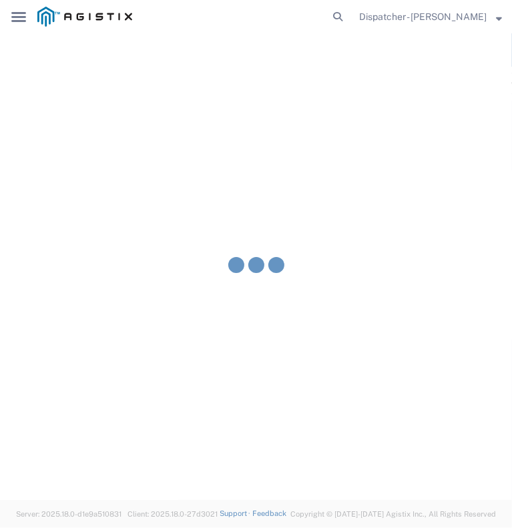
type input "[PERSON_NAME]"
type input "MX Trucking"
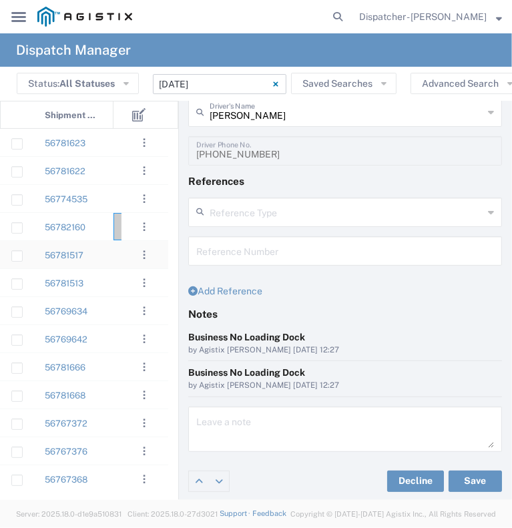
click at [115, 258] on div at bounding box center [133, 254] width 40 height 27
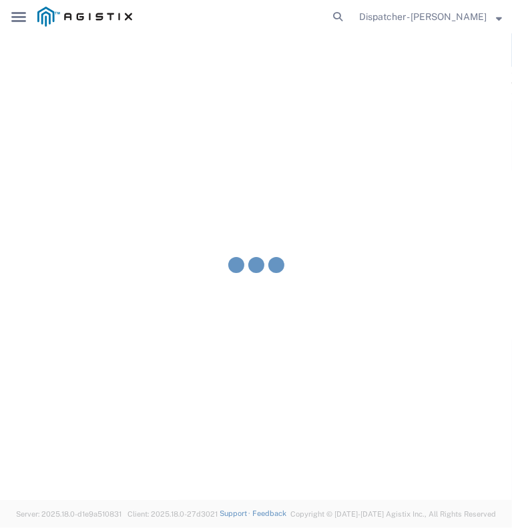
type input "[PERSON_NAME] & Sons Trucking, Inc"
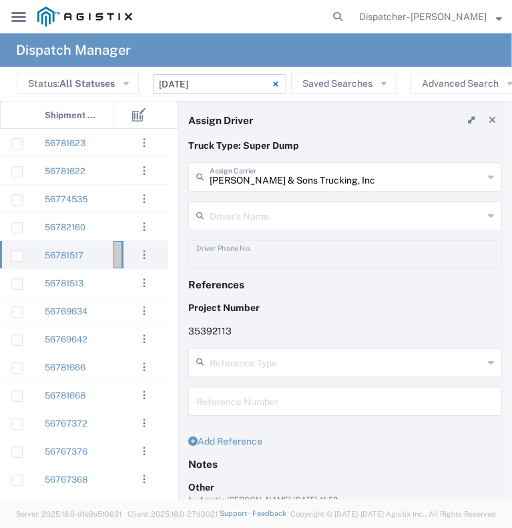
click at [232, 216] on input "text" at bounding box center [347, 214] width 274 height 23
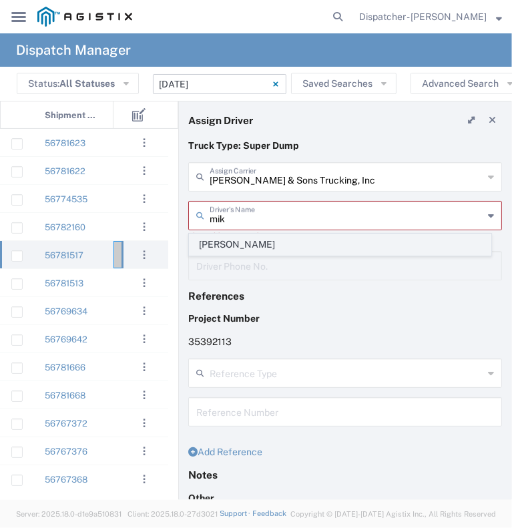
click at [251, 241] on span "[PERSON_NAME]" at bounding box center [340, 244] width 301 height 21
type input "[PERSON_NAME]"
type input "[PHONE_NUMBER]"
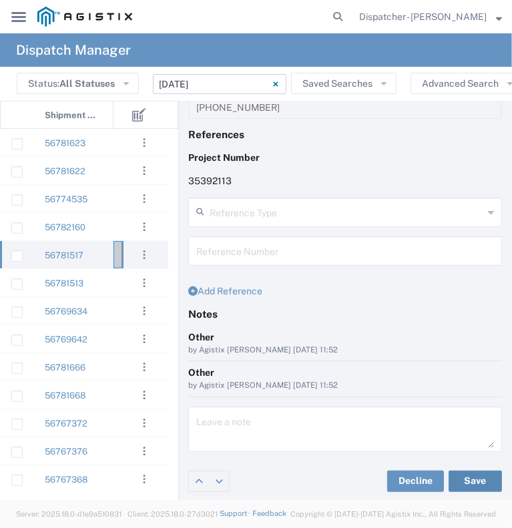
click at [458, 472] on button "Save" at bounding box center [474, 480] width 53 height 21
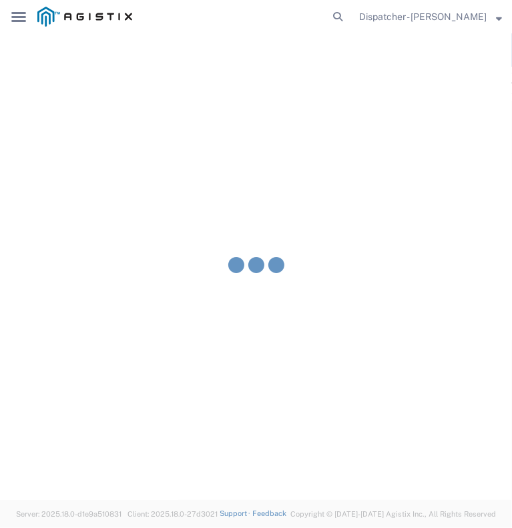
type input "[PERSON_NAME]"
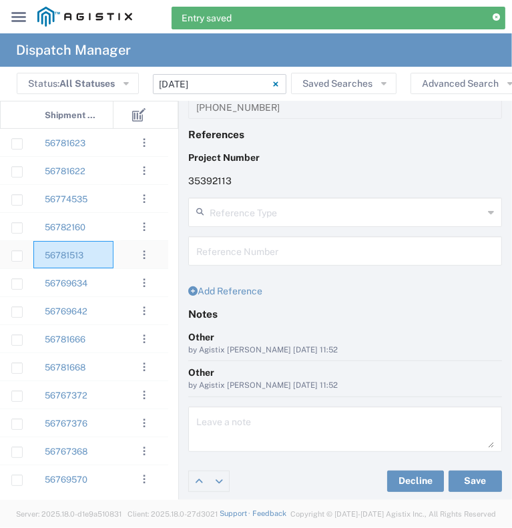
click at [103, 260] on div "56781513" at bounding box center [73, 254] width 80 height 27
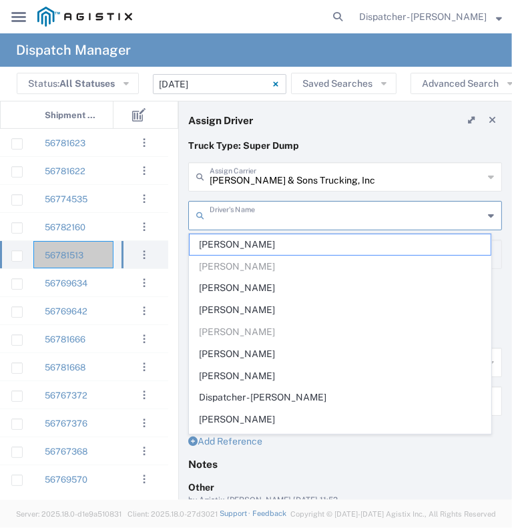
click at [233, 219] on input "text" at bounding box center [347, 214] width 274 height 23
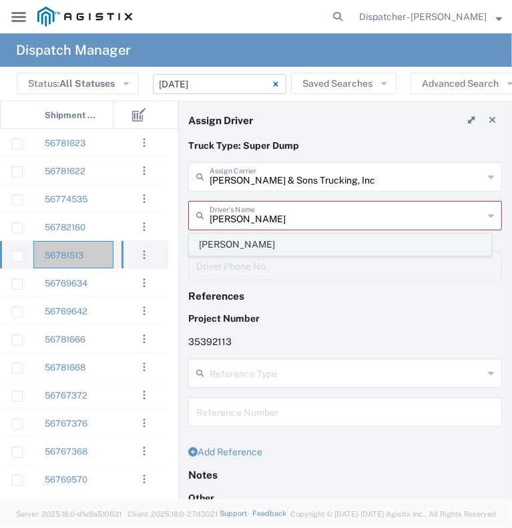
click at [241, 245] on span "[PERSON_NAME]" at bounding box center [340, 244] width 301 height 21
type input "[PERSON_NAME]"
type input "[PHONE_NUMBER]"
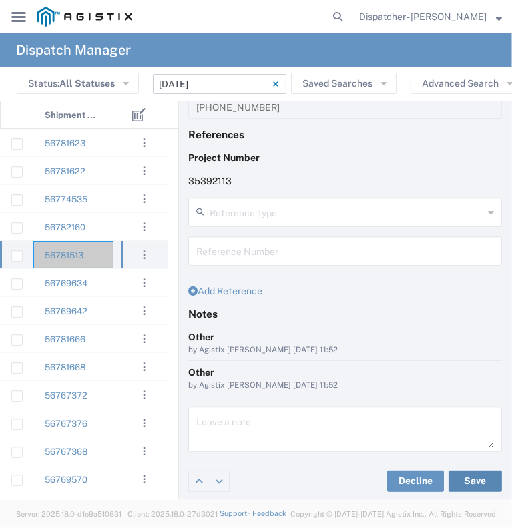
click at [476, 484] on button "Save" at bounding box center [474, 480] width 53 height 21
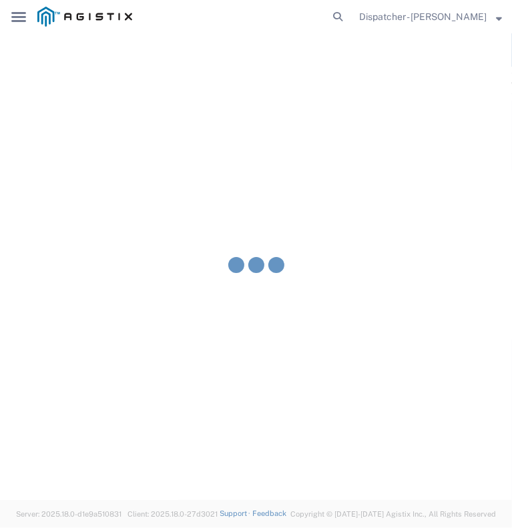
type input "[PERSON_NAME]"
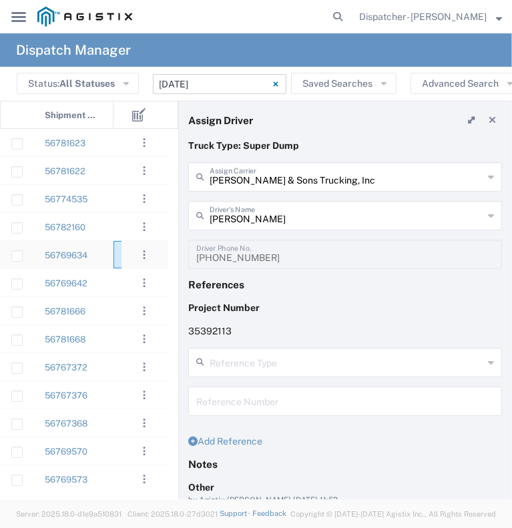
click at [119, 262] on div at bounding box center [133, 254] width 40 height 27
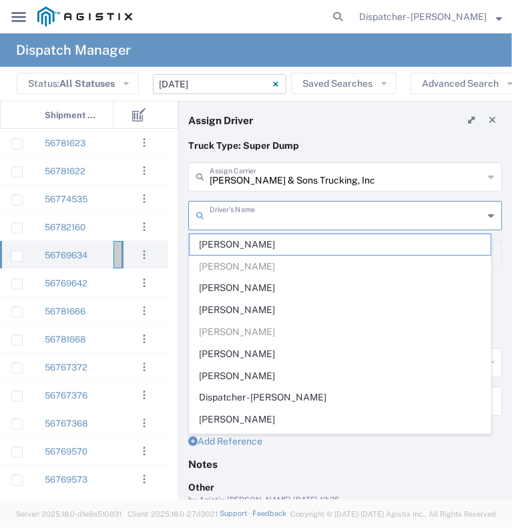
click at [244, 223] on input "text" at bounding box center [347, 214] width 274 height 23
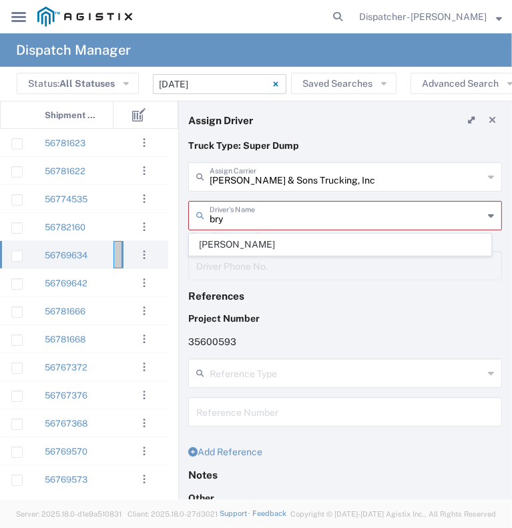
click at [256, 246] on span "[PERSON_NAME]" at bounding box center [340, 244] width 301 height 21
type input "[PERSON_NAME]"
type input "[PHONE_NUMBER]"
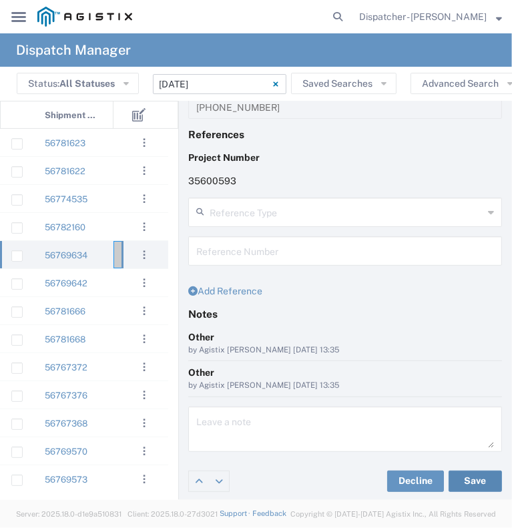
click at [480, 474] on button "Save" at bounding box center [474, 480] width 53 height 21
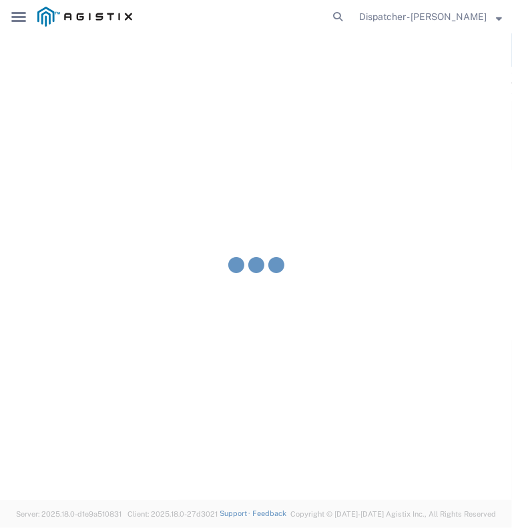
type input "[PERSON_NAME]"
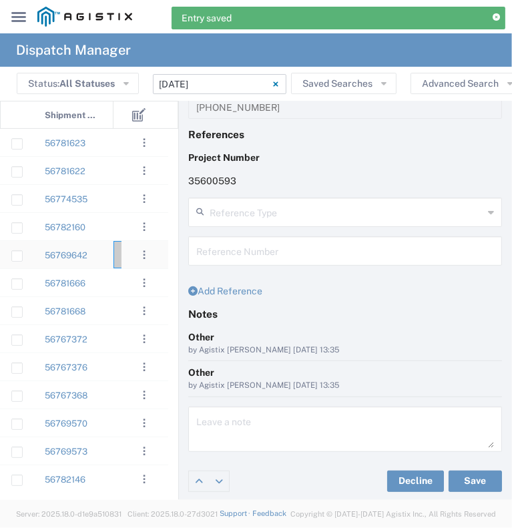
click at [108, 264] on div "56769642" at bounding box center [73, 254] width 80 height 27
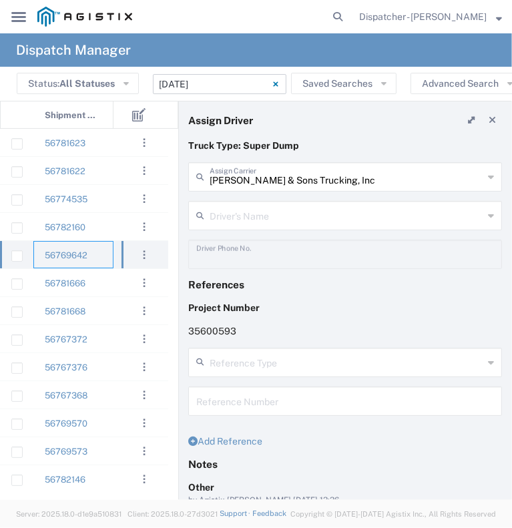
click at [249, 207] on input "text" at bounding box center [347, 214] width 274 height 23
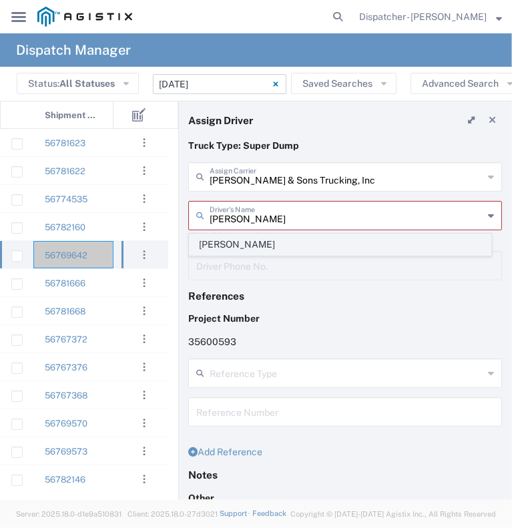
click at [288, 253] on span "[PERSON_NAME]" at bounding box center [340, 244] width 301 height 21
type input "[PERSON_NAME]"
type input "9253660399"
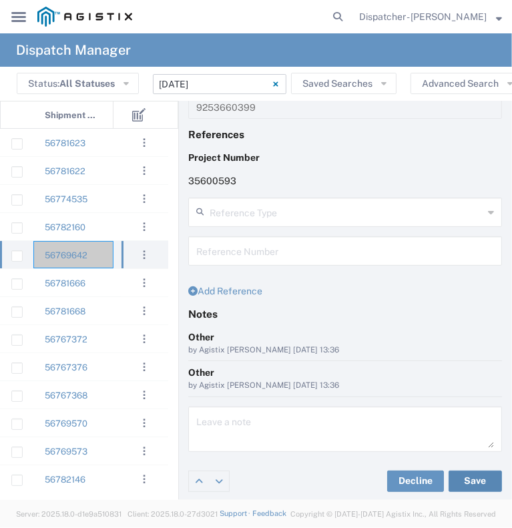
click at [450, 477] on button "Save" at bounding box center [474, 480] width 53 height 21
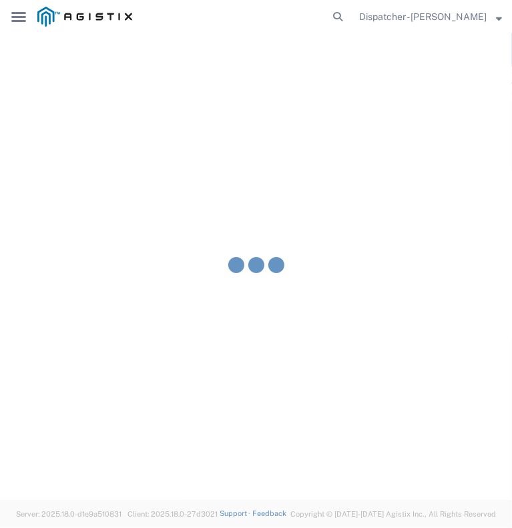
type input "[PERSON_NAME]"
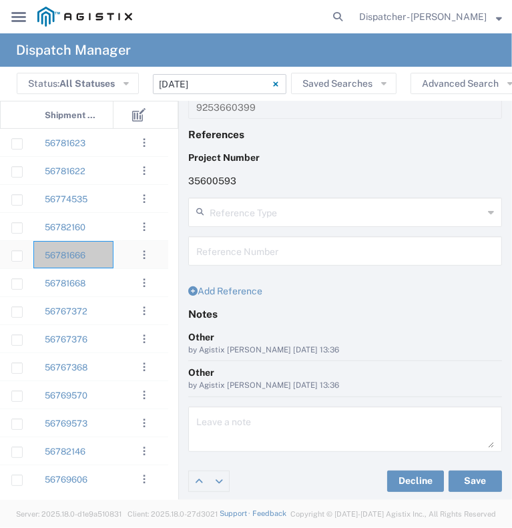
click at [113, 264] on div at bounding box center [133, 254] width 40 height 27
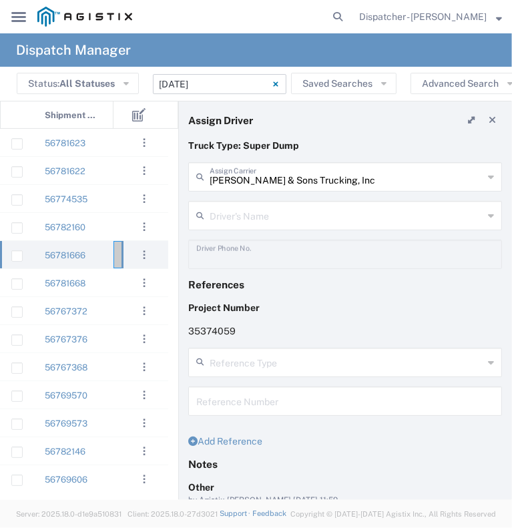
click at [258, 177] on input "[PERSON_NAME] & Sons Trucking, Inc" at bounding box center [347, 175] width 274 height 23
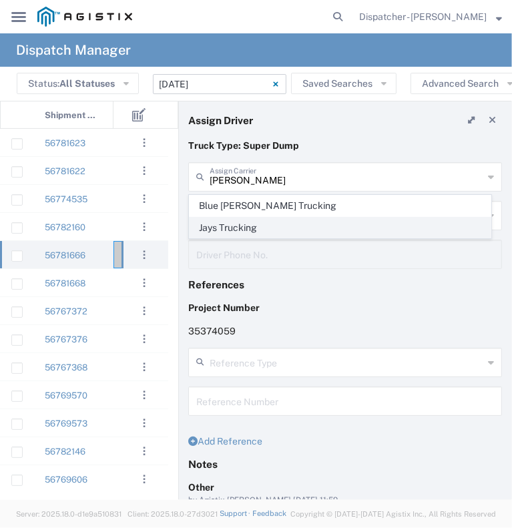
click at [267, 224] on span "Jays Trucking" at bounding box center [340, 228] width 301 height 21
type input "Jays Trucking"
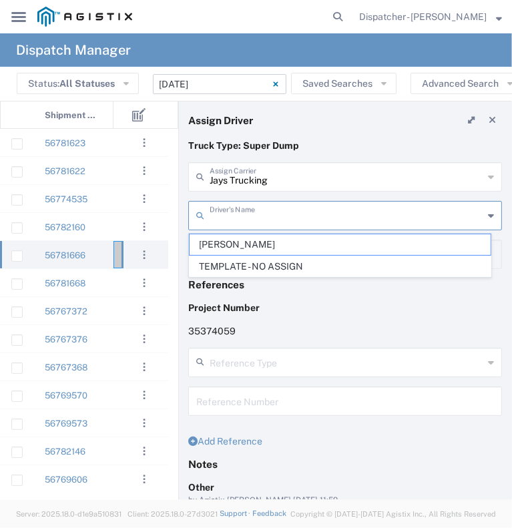
click at [263, 211] on input "text" at bounding box center [347, 214] width 274 height 23
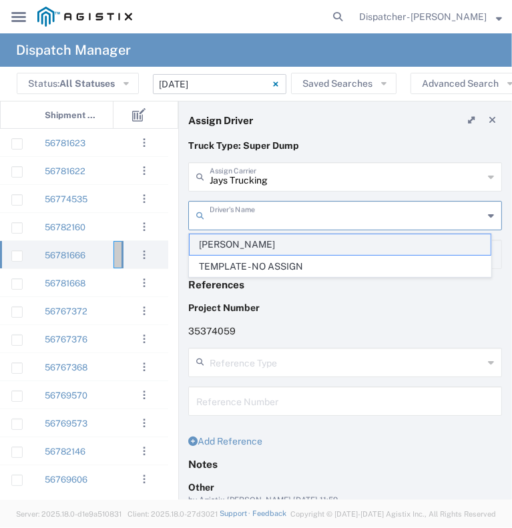
click at [268, 244] on span "[PERSON_NAME]" at bounding box center [340, 244] width 301 height 21
type input "[PERSON_NAME]"
type input "[PHONE_NUMBER]"
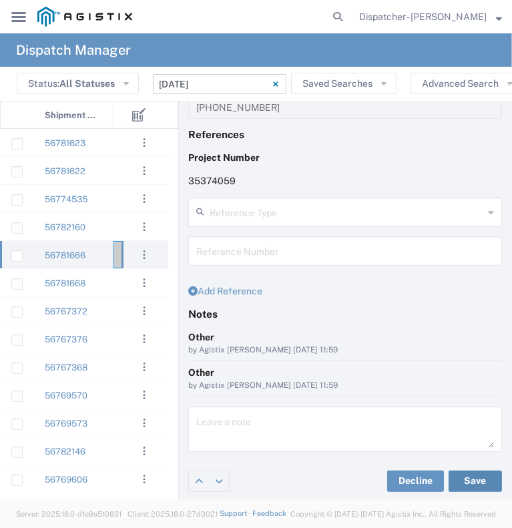
click at [458, 482] on button "Save" at bounding box center [474, 480] width 53 height 21
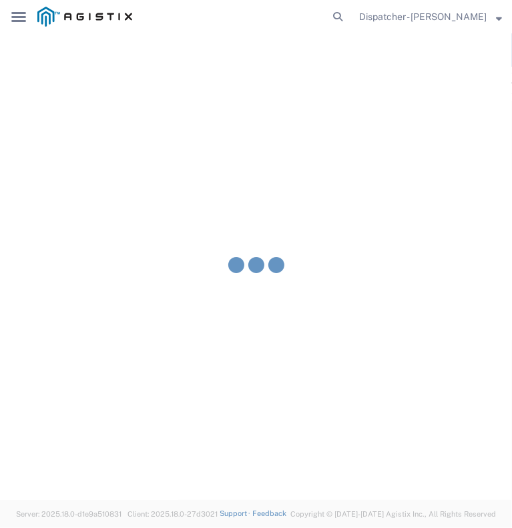
type input "[PERSON_NAME]"
type input "Jays Trucking"
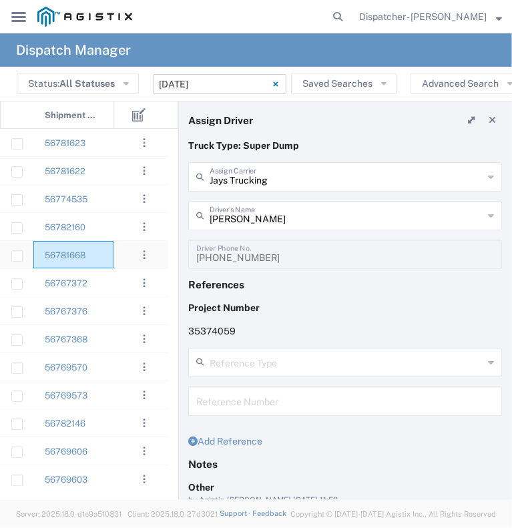
click at [109, 264] on div "56781668" at bounding box center [73, 254] width 80 height 27
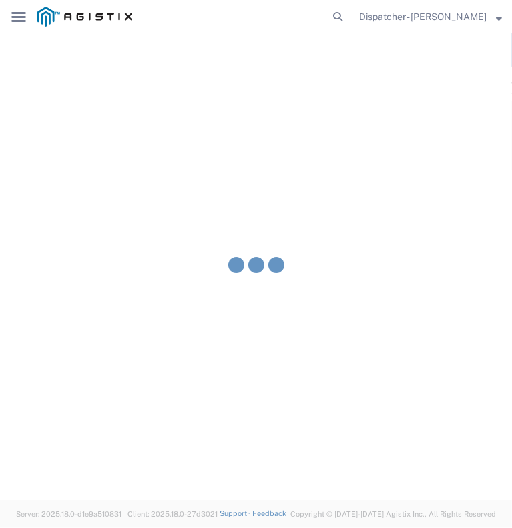
type input "[PERSON_NAME] & Sons Trucking, Inc"
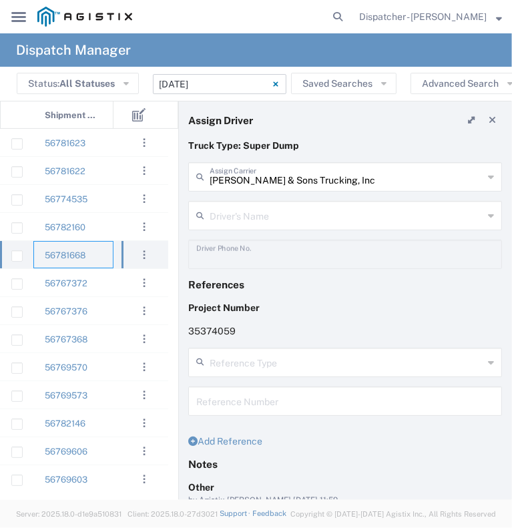
click at [242, 225] on input "text" at bounding box center [347, 214] width 274 height 23
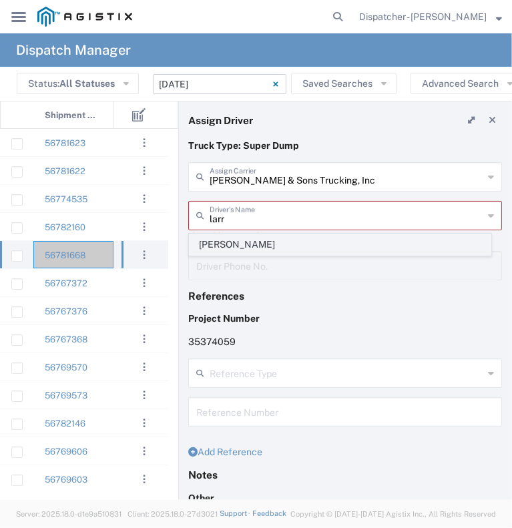
click at [248, 246] on span "[PERSON_NAME]" at bounding box center [340, 244] width 301 height 21
type input "[PERSON_NAME]"
type input "[PHONE_NUMBER]"
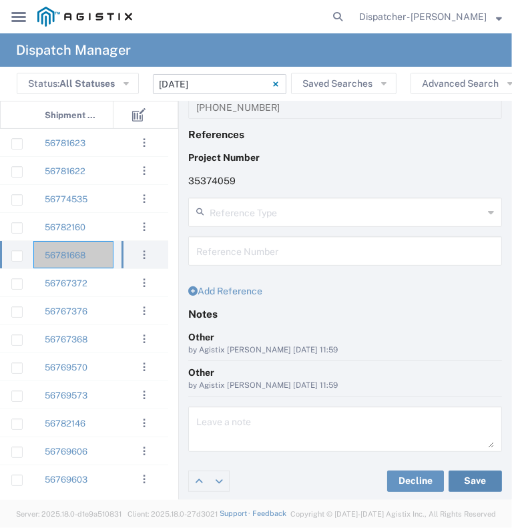
click at [464, 482] on button "Save" at bounding box center [474, 480] width 53 height 21
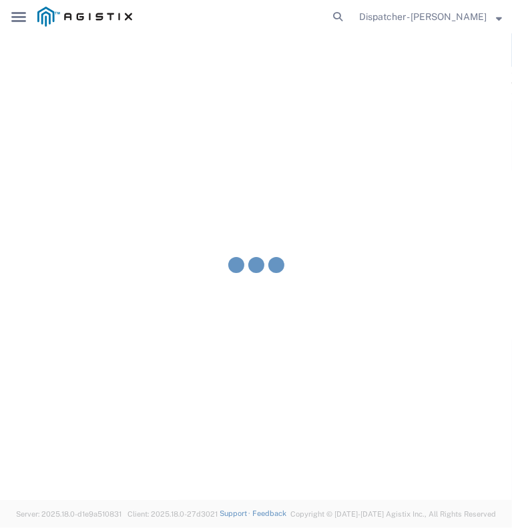
type input "[PERSON_NAME]"
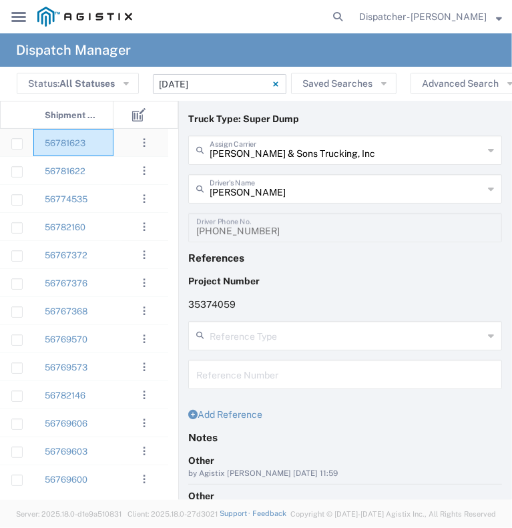
click at [101, 148] on div "56781623" at bounding box center [73, 142] width 80 height 27
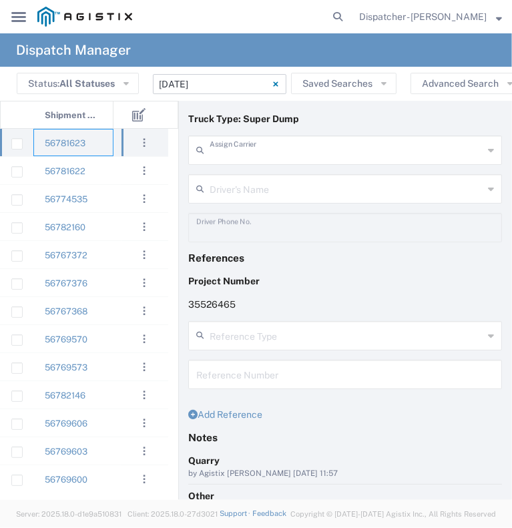
click at [266, 145] on input "text" at bounding box center [347, 148] width 274 height 23
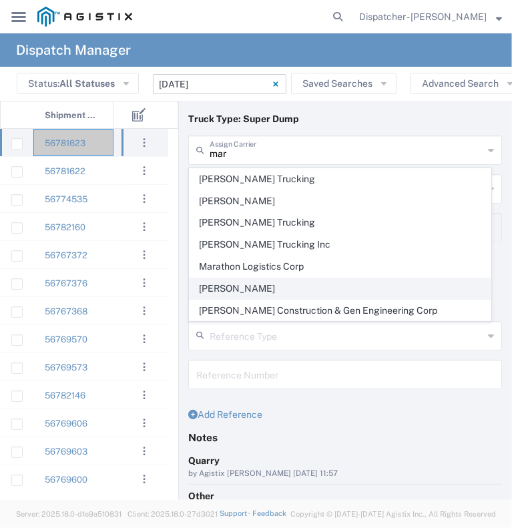
click at [318, 290] on span "[PERSON_NAME]" at bounding box center [340, 288] width 301 height 21
type input "[PERSON_NAME]"
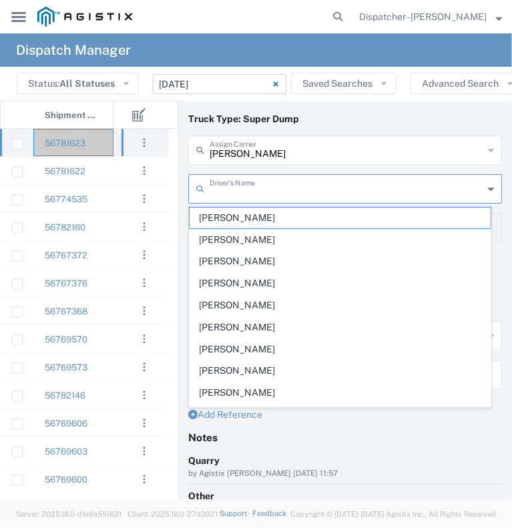
click at [290, 185] on input "text" at bounding box center [347, 187] width 274 height 23
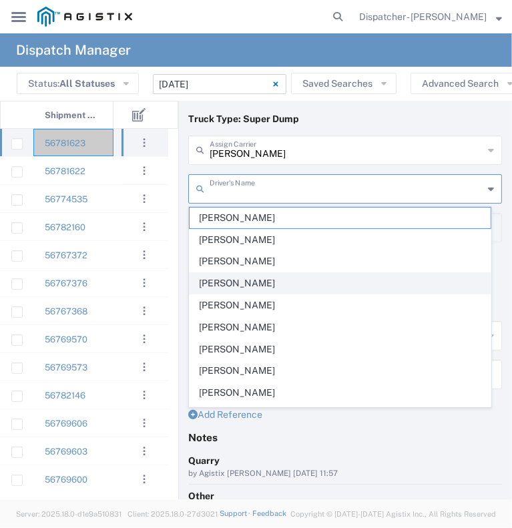
click at [328, 278] on span "[PERSON_NAME]" at bounding box center [340, 283] width 301 height 21
type input "[PERSON_NAME]"
type input "[PHONE_NUMBER]"
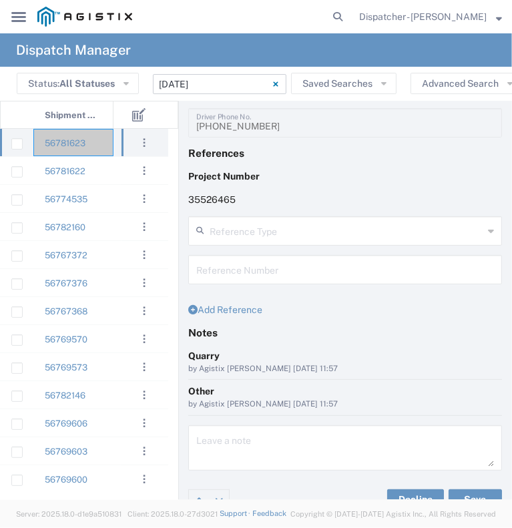
scroll to position [150, 0]
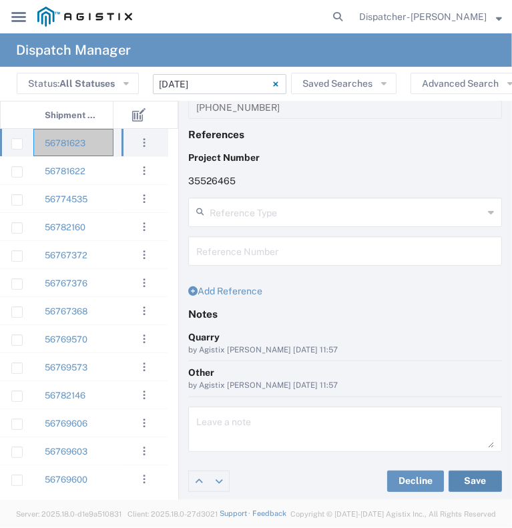
click at [486, 471] on button "Save" at bounding box center [474, 480] width 53 height 21
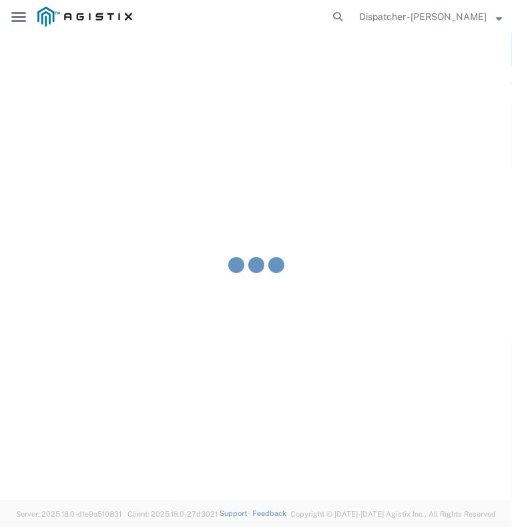
type input "[PERSON_NAME]"
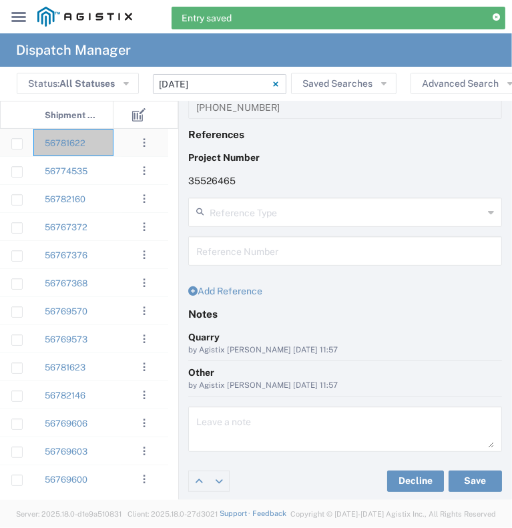
click at [102, 144] on div "56781622" at bounding box center [73, 142] width 80 height 27
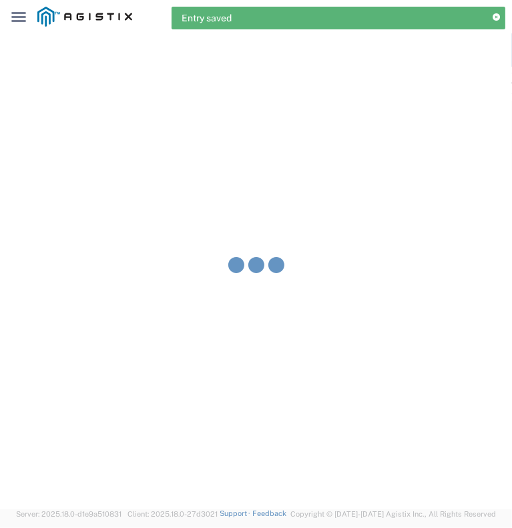
type input "[PERSON_NAME] & Sons Trucking, Inc"
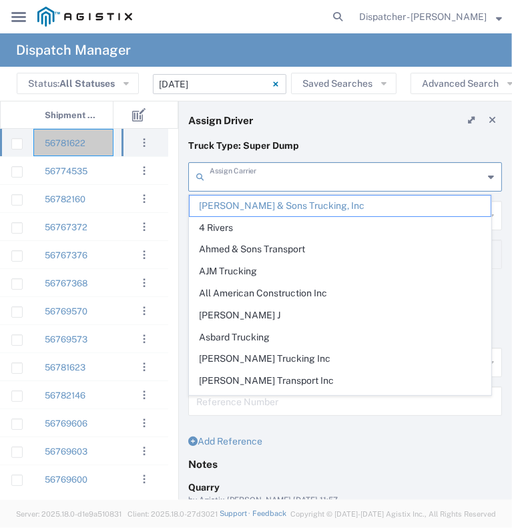
click at [246, 165] on input "text" at bounding box center [347, 175] width 274 height 23
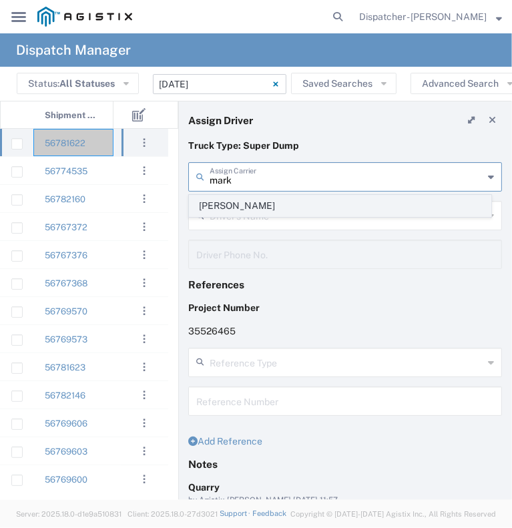
click at [265, 198] on span "[PERSON_NAME]" at bounding box center [340, 206] width 301 height 21
type input "[PERSON_NAME]"
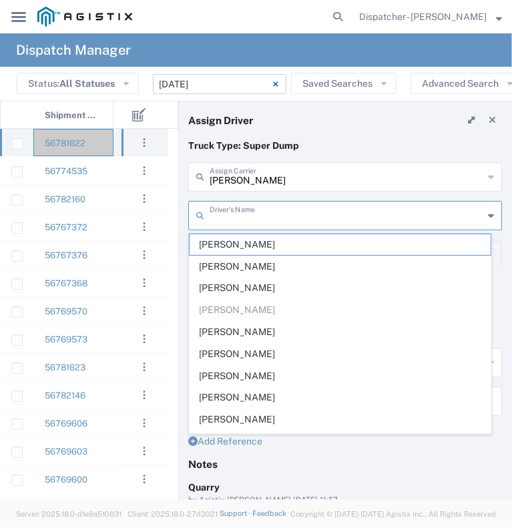
click at [263, 217] on input "text" at bounding box center [347, 214] width 274 height 23
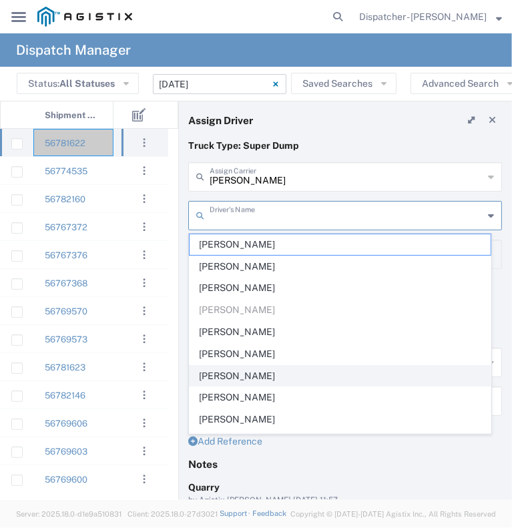
scroll to position [59, 0]
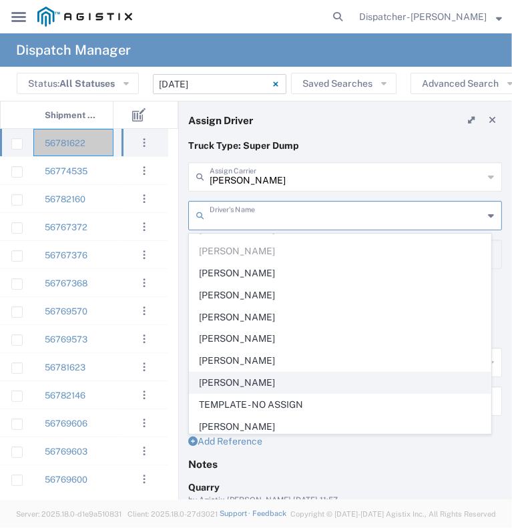
click at [296, 376] on span "[PERSON_NAME]" at bounding box center [340, 382] width 301 height 21
type input "[PERSON_NAME]"
type input "[PHONE_NUMBER]"
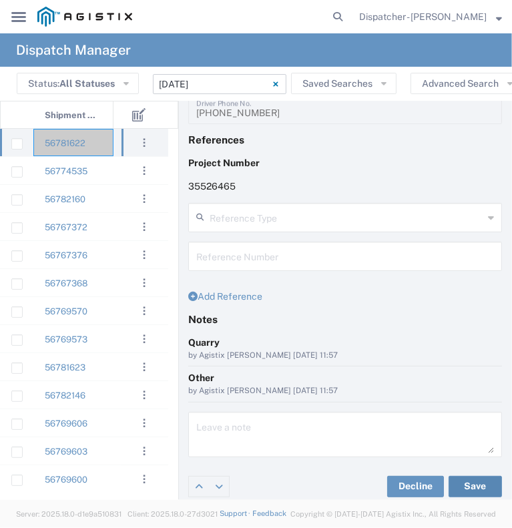
scroll to position [150, 0]
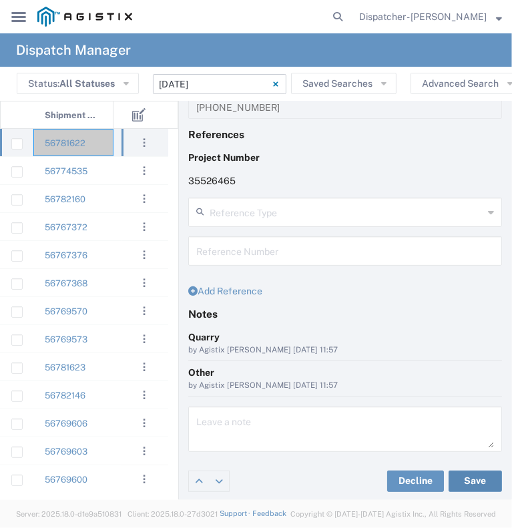
click at [466, 478] on button "Save" at bounding box center [474, 480] width 53 height 21
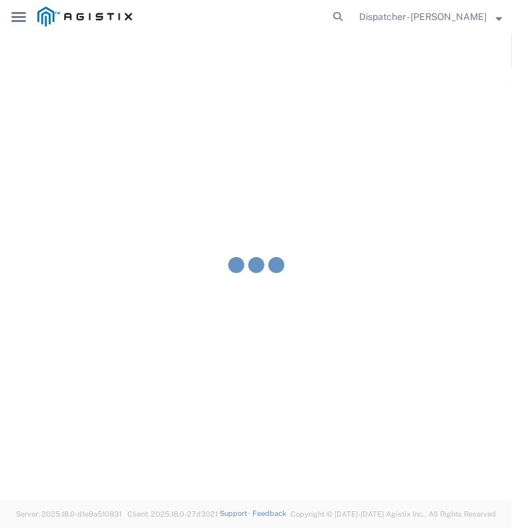
type input "[PERSON_NAME]"
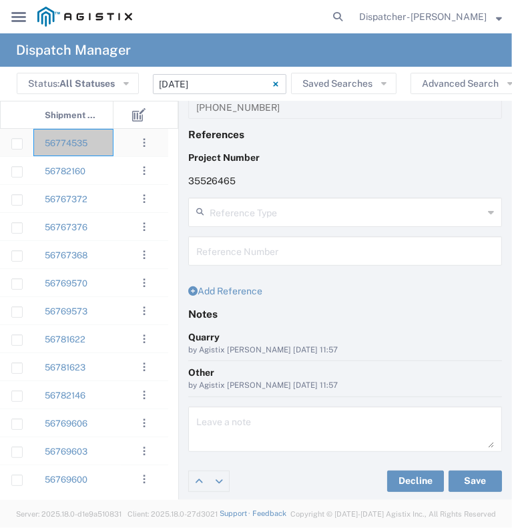
click at [109, 149] on div "56774535" at bounding box center [73, 142] width 80 height 27
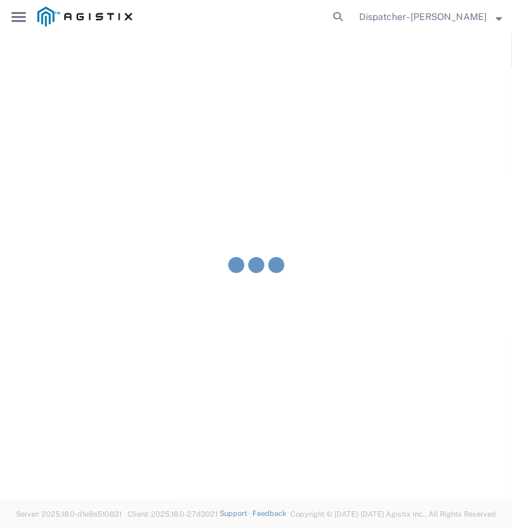
type input "[PERSON_NAME] & Sons Trucking, Inc"
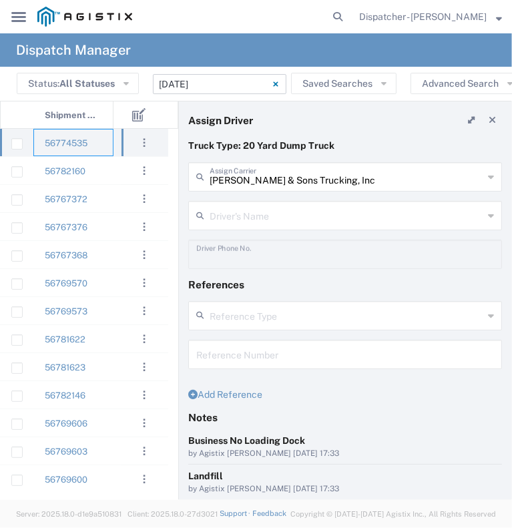
click at [247, 186] on input "[PERSON_NAME] & Sons Trucking, Inc" at bounding box center [347, 175] width 274 height 23
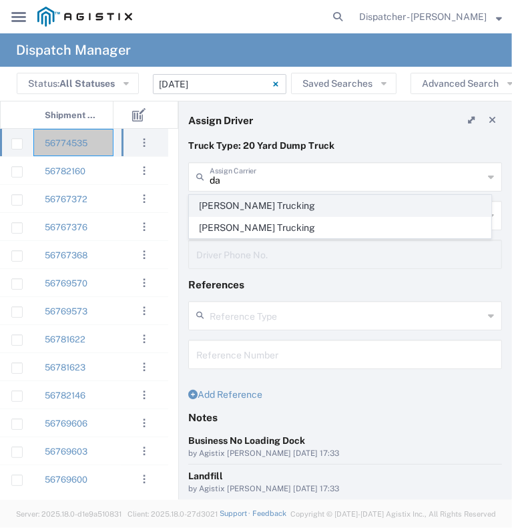
click at [244, 205] on span "[PERSON_NAME] Trucking" at bounding box center [340, 206] width 301 height 21
type input "[PERSON_NAME] Trucking"
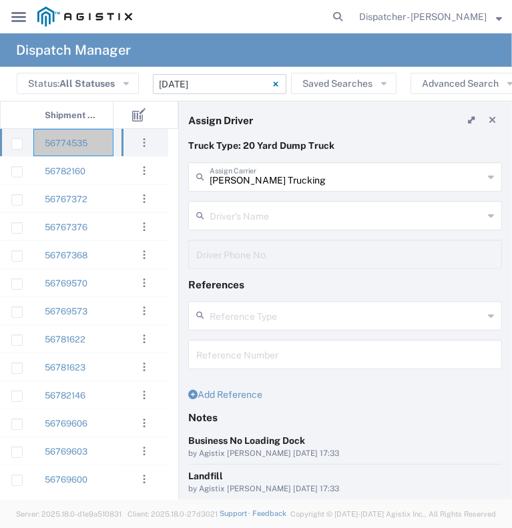
click at [243, 211] on input "text" at bounding box center [347, 214] width 274 height 23
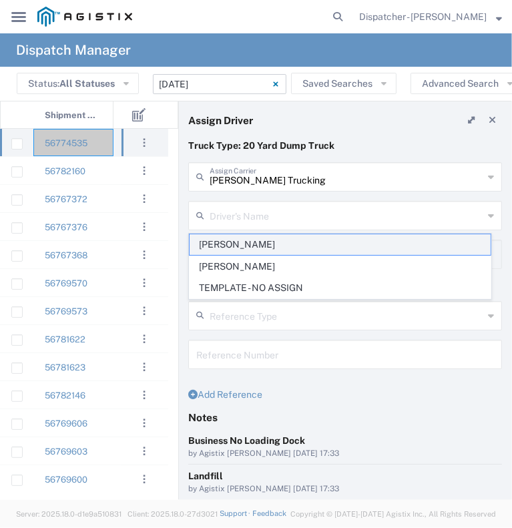
click at [240, 246] on span "[PERSON_NAME]" at bounding box center [340, 244] width 301 height 21
type input "[PERSON_NAME]"
type input "[PHONE_NUMBER]"
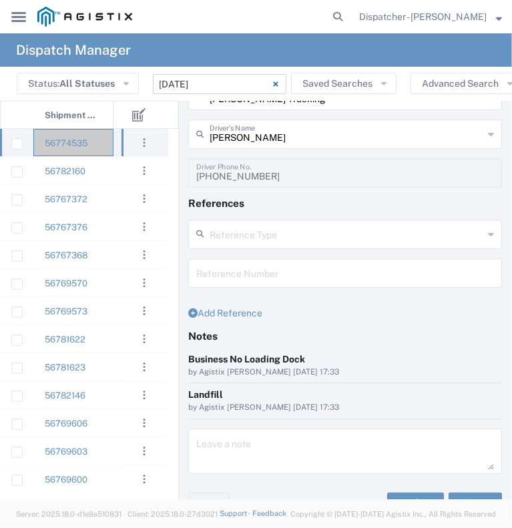
scroll to position [103, 0]
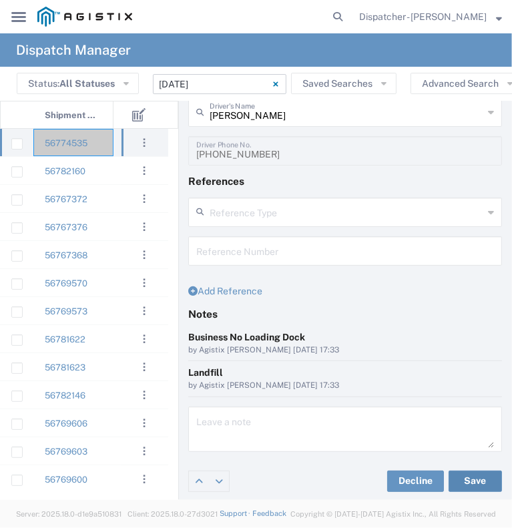
click at [460, 477] on button "Save" at bounding box center [474, 480] width 53 height 21
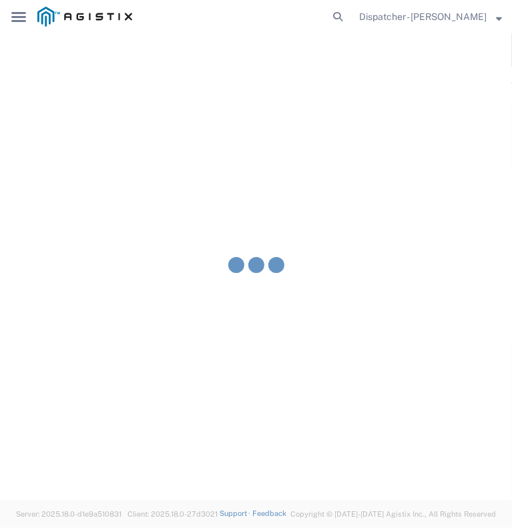
type input "[PERSON_NAME]"
type input "[PERSON_NAME] Trucking"
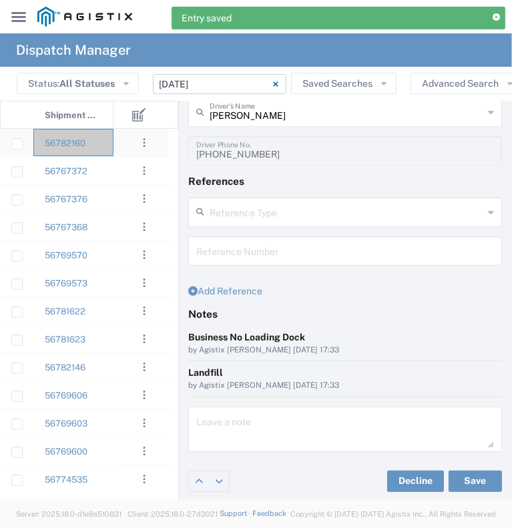
click at [93, 138] on div "56782160" at bounding box center [73, 142] width 80 height 27
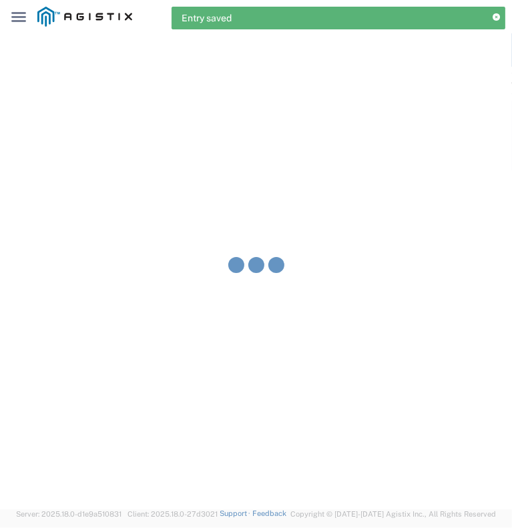
type input "[PERSON_NAME] & Sons Trucking, Inc"
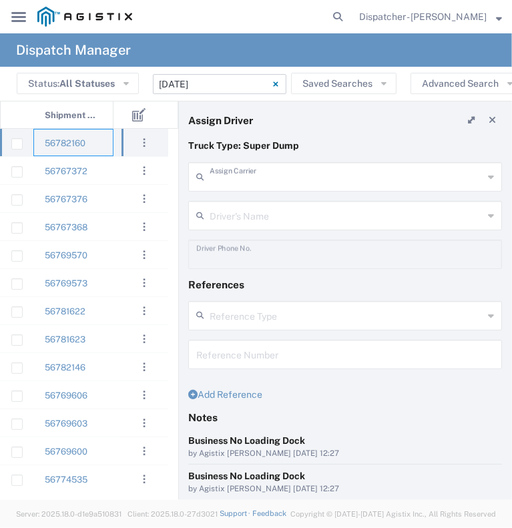
click at [227, 181] on input "text" at bounding box center [347, 175] width 274 height 23
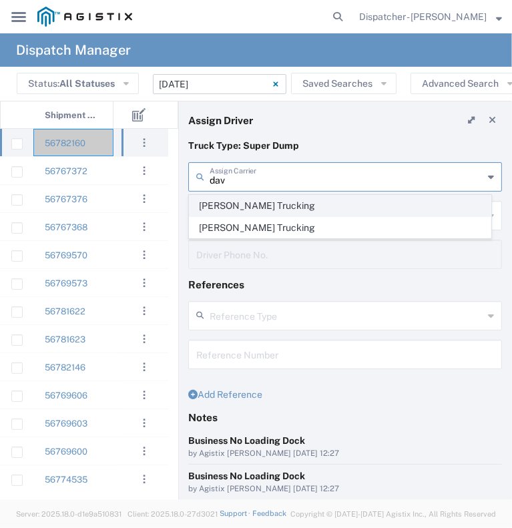
click at [285, 202] on span "[PERSON_NAME] Trucking" at bounding box center [340, 206] width 301 height 21
type input "[PERSON_NAME] Trucking"
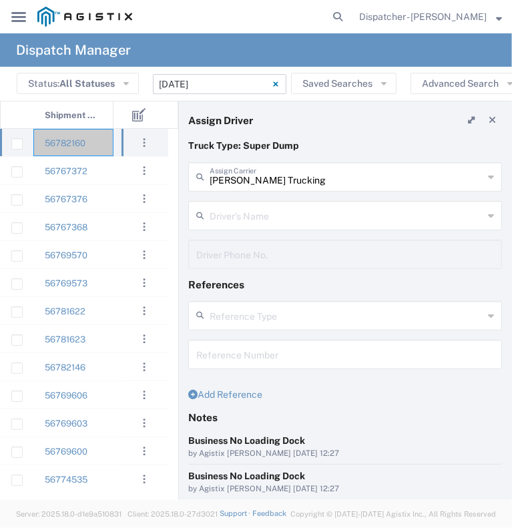
click at [285, 202] on div "Driver's Name" at bounding box center [345, 215] width 314 height 29
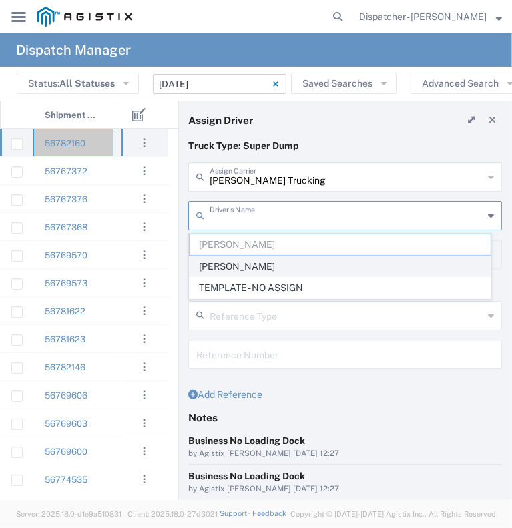
click at [281, 265] on span "[PERSON_NAME]" at bounding box center [340, 266] width 301 height 21
type input "[PERSON_NAME]"
type input "[PHONE_NUMBER]"
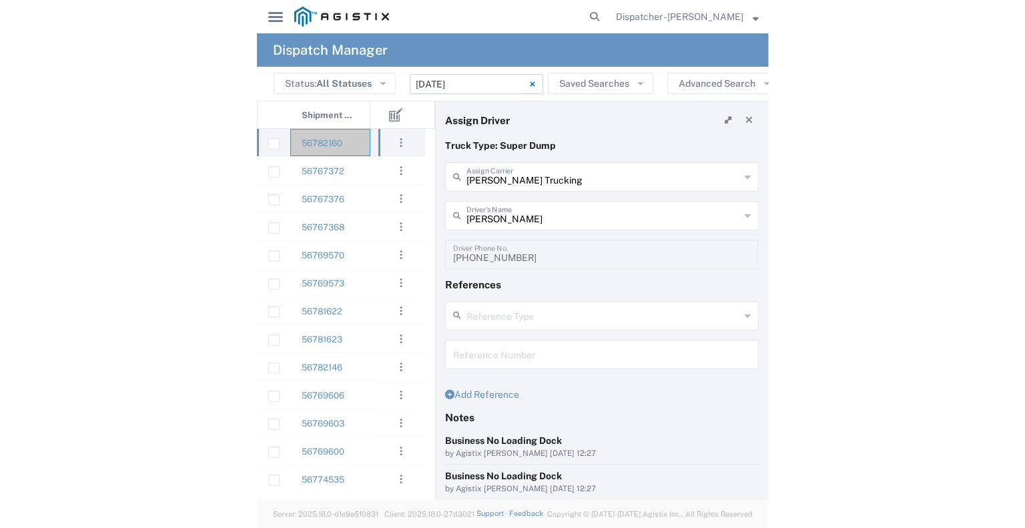
scroll to position [103, 0]
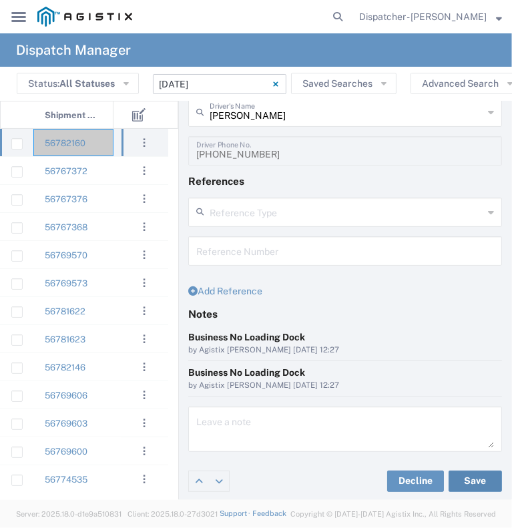
click at [482, 480] on button "Save" at bounding box center [474, 480] width 53 height 21
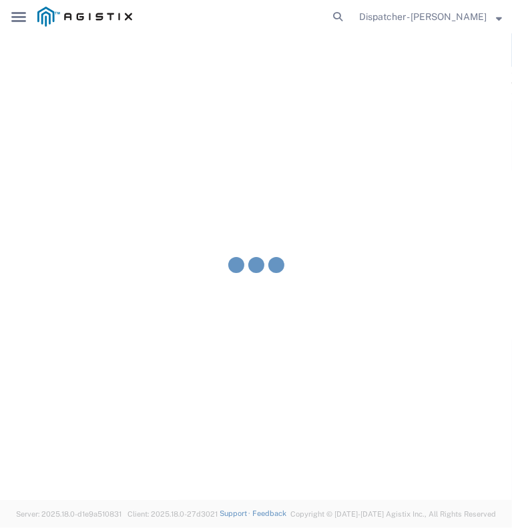
type input "[PERSON_NAME]"
type input "[PERSON_NAME] Trucking"
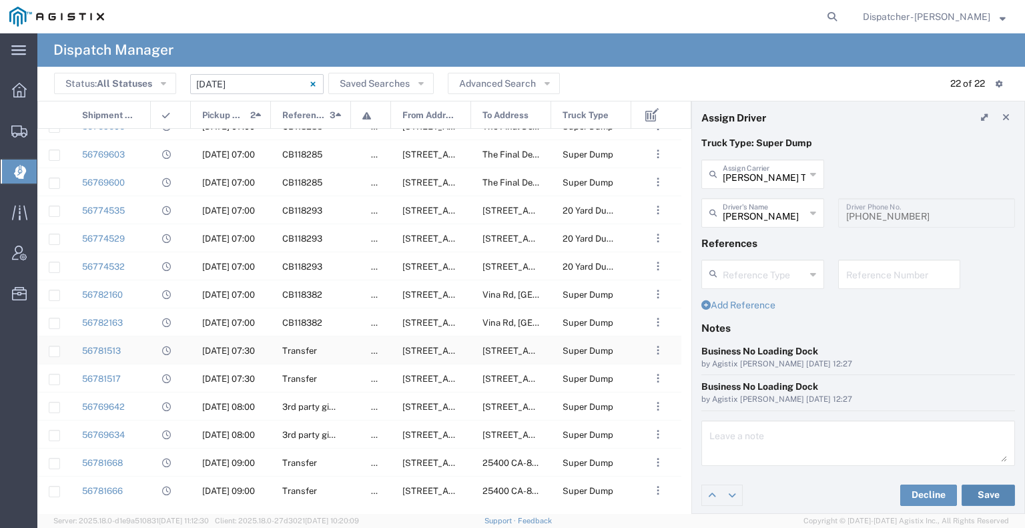
scroll to position [0, 0]
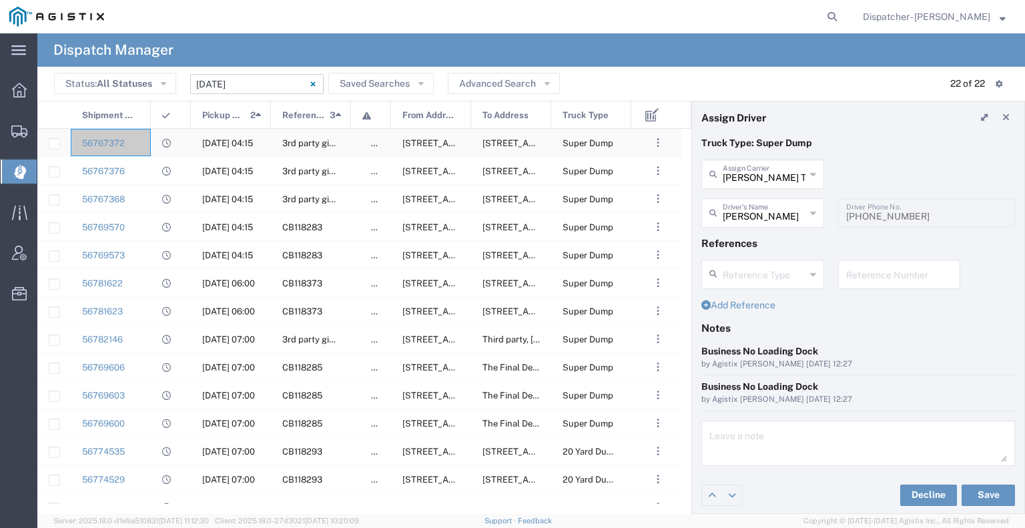
click at [148, 153] on div "56767372" at bounding box center [111, 142] width 80 height 27
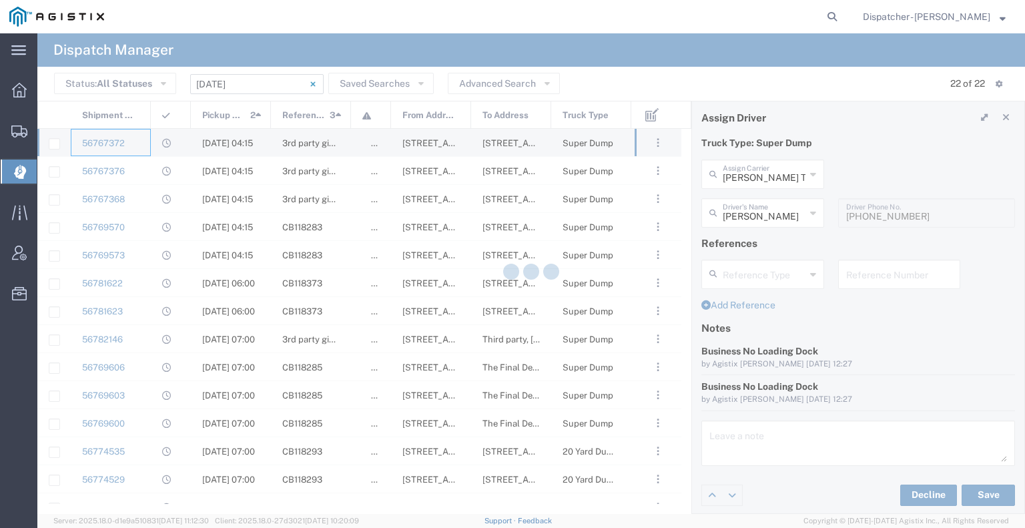
type input "E.P.A. Trucking"
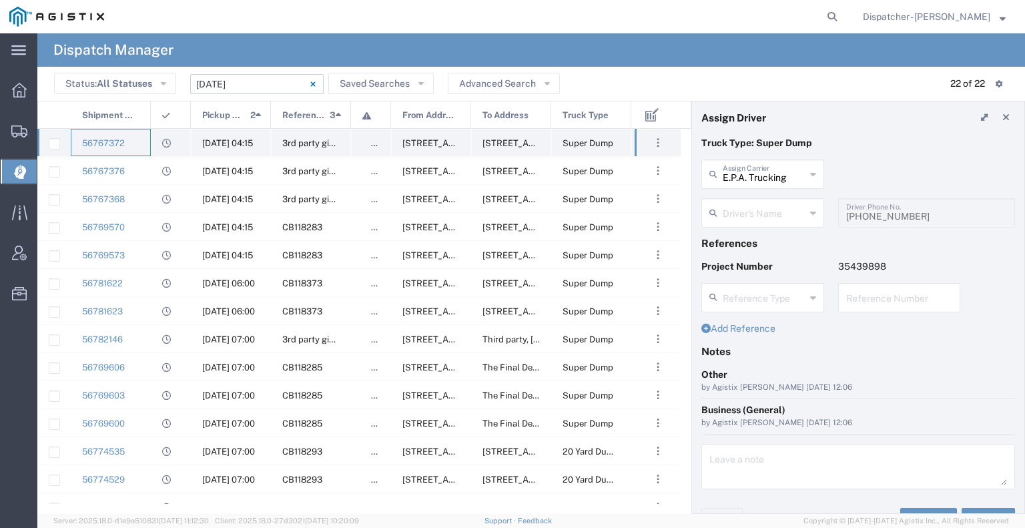
type input "[PERSON_NAME]"
type input "6505371145"
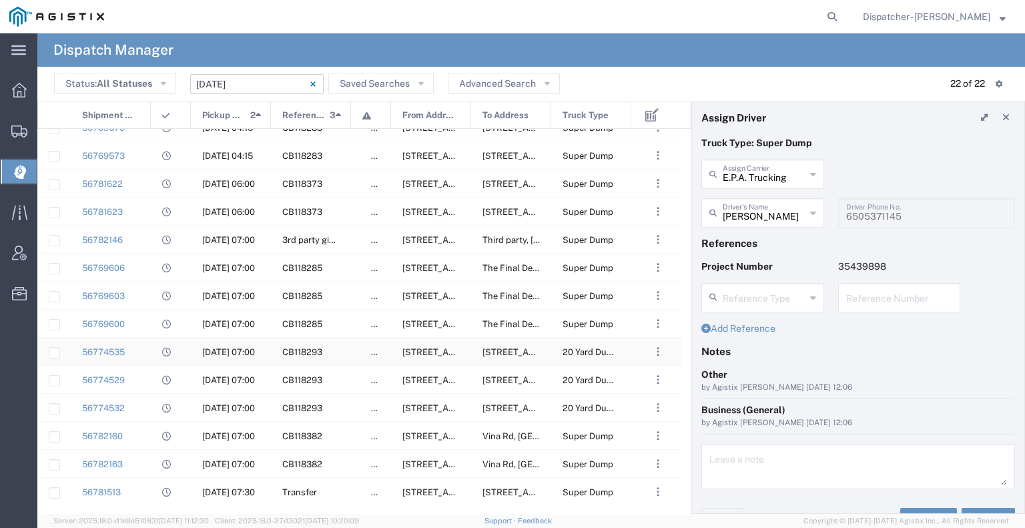
scroll to position [67, 0]
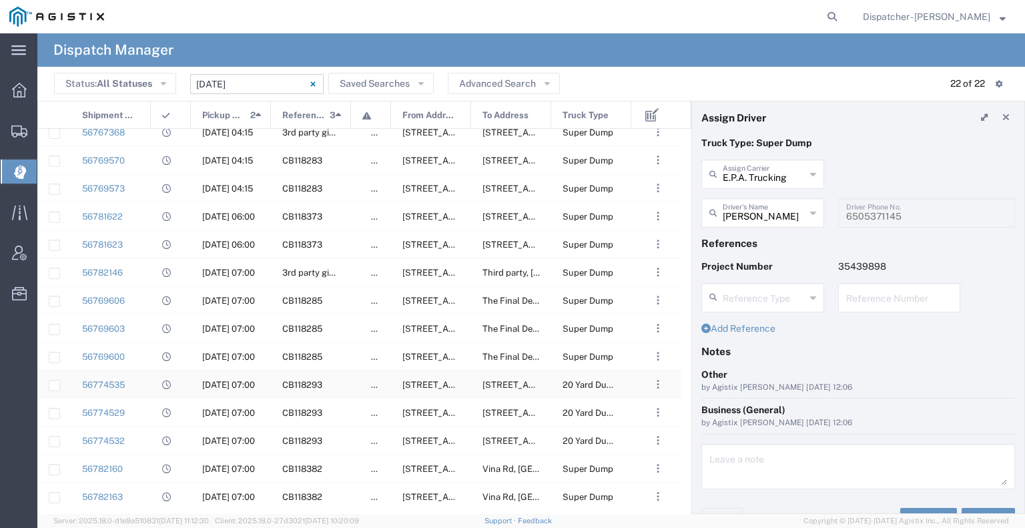
click at [151, 389] on div at bounding box center [171, 383] width 40 height 27
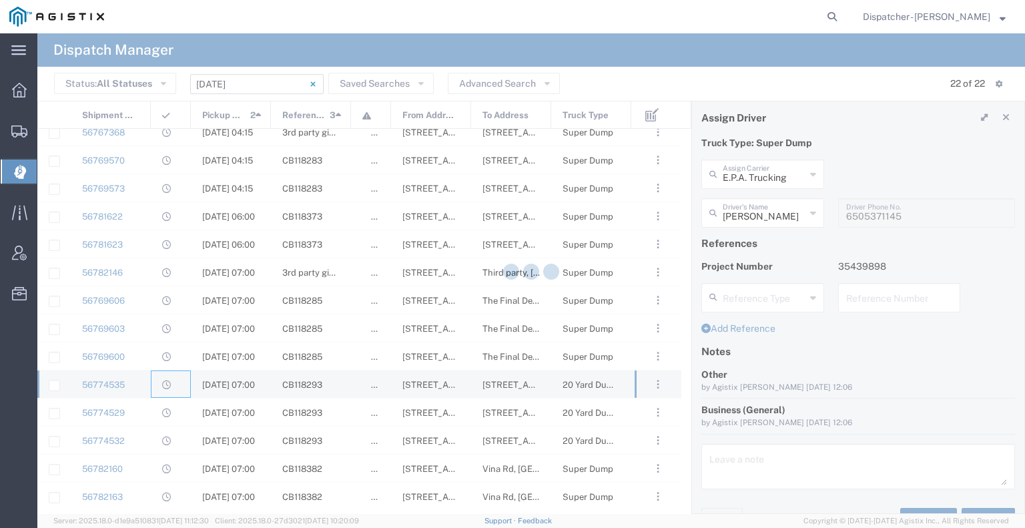
type input "[PERSON_NAME] Trucking"
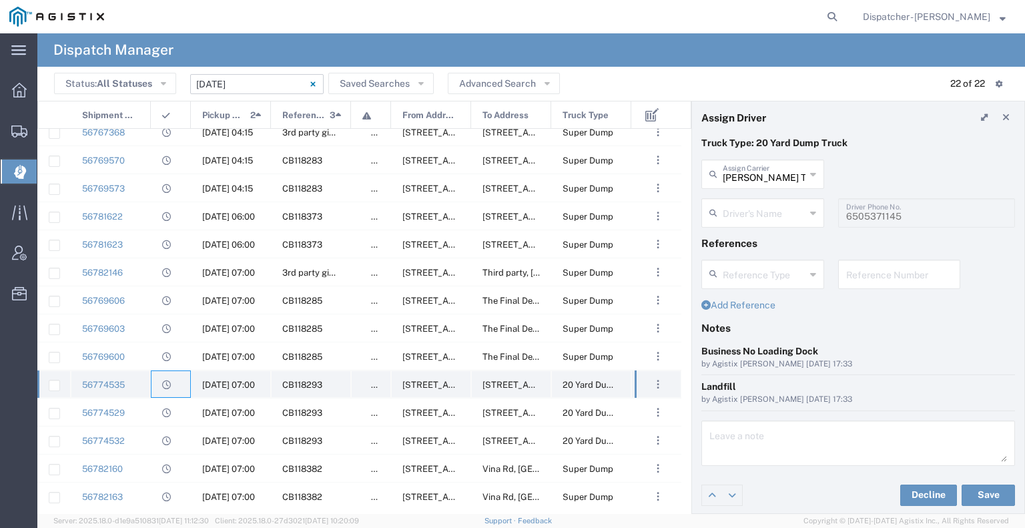
type input "[PERSON_NAME]"
type input "[PHONE_NUMBER]"
click at [154, 409] on div at bounding box center [171, 411] width 40 height 27
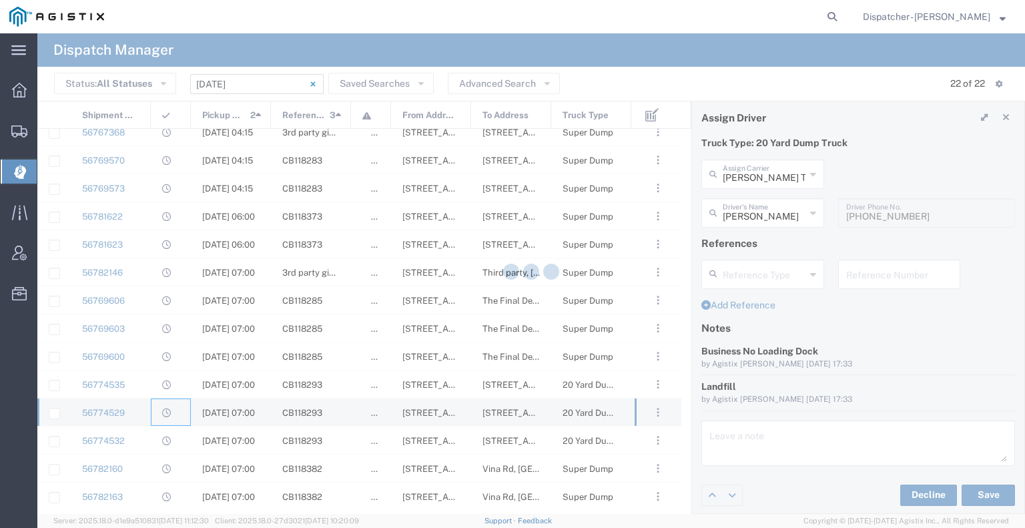
type input "[PERSON_NAME] & Sons Trucking, Inc"
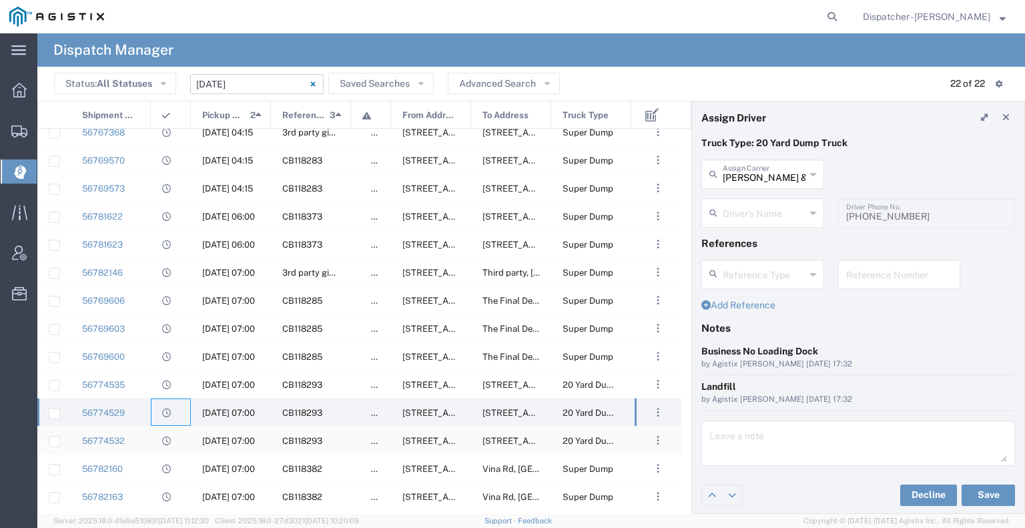
type input "[PERSON_NAME]"
type input "9258126210"
click at [155, 436] on div at bounding box center [171, 439] width 40 height 27
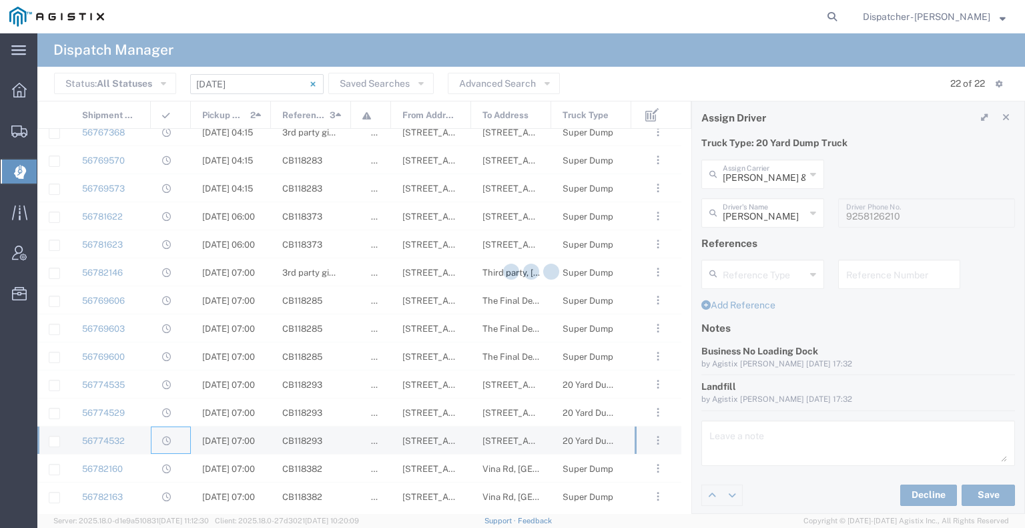
type input "[PERSON_NAME] Trucking LLC"
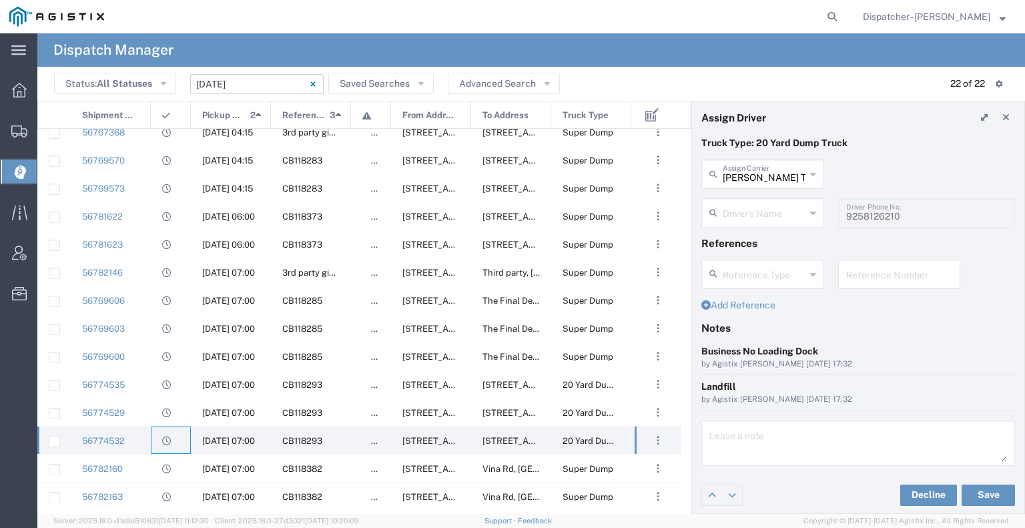
type input "[PERSON_NAME]"
type input "5308707576"
